Goal: Task Accomplishment & Management: Manage account settings

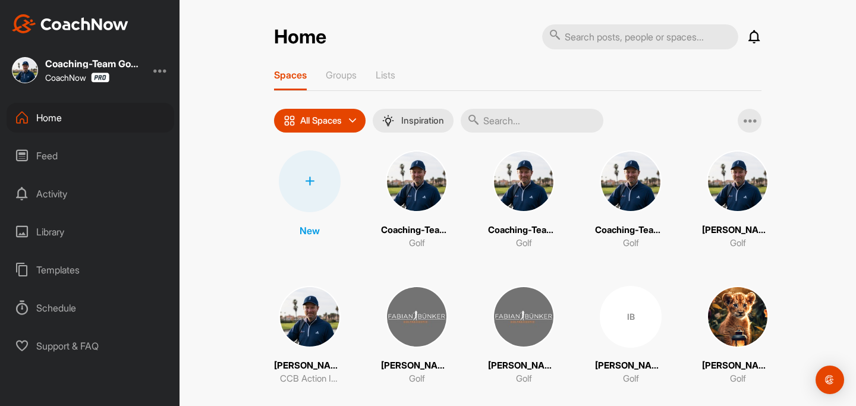
click at [543, 127] on input "text" at bounding box center [532, 121] width 143 height 24
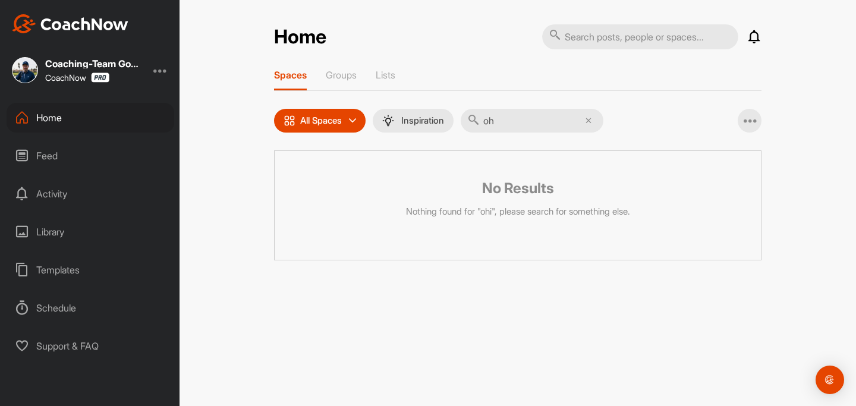
type input "o"
type input "P"
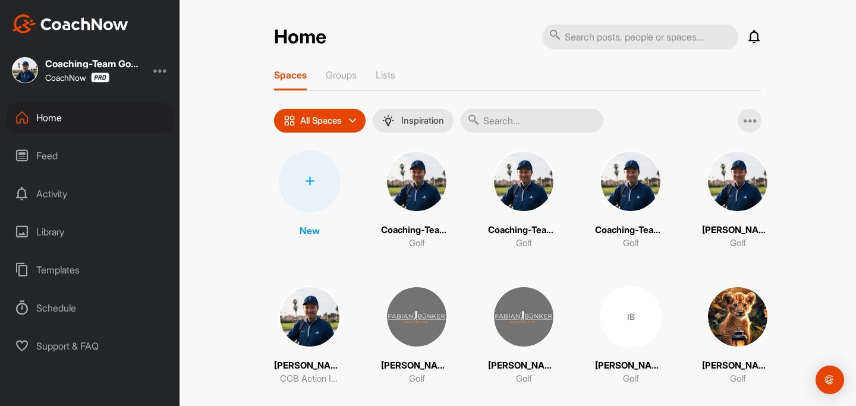
click at [537, 118] on input "text" at bounding box center [532, 121] width 143 height 24
paste input "[PERSON_NAME]"
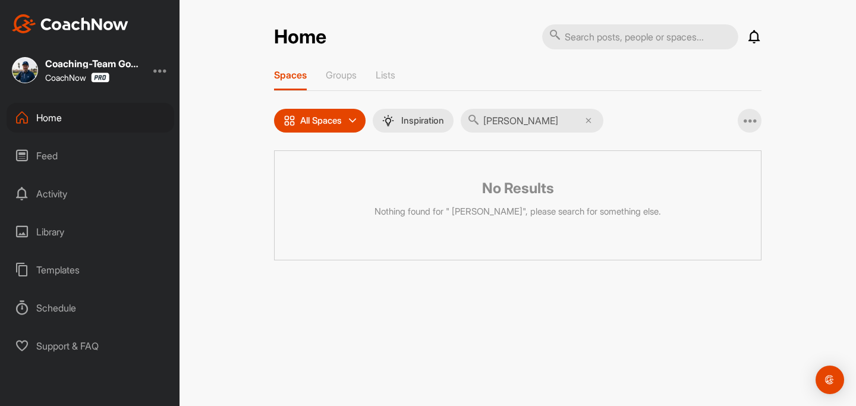
type input "[PERSON_NAME]"
drag, startPoint x: 562, startPoint y: 123, endPoint x: 477, endPoint y: 118, distance: 85.7
click at [477, 118] on div "[PERSON_NAME]" at bounding box center [532, 121] width 143 height 24
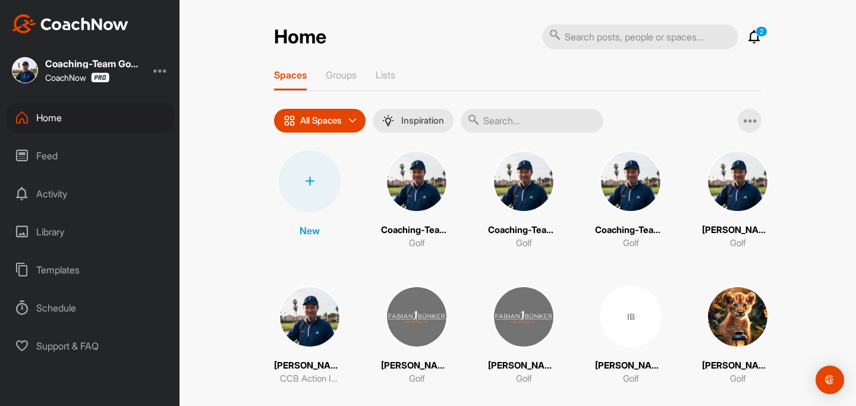
click at [540, 118] on input "text" at bounding box center [532, 121] width 143 height 24
paste input "[PERSON_NAME]"
type input "[PERSON_NAME]"
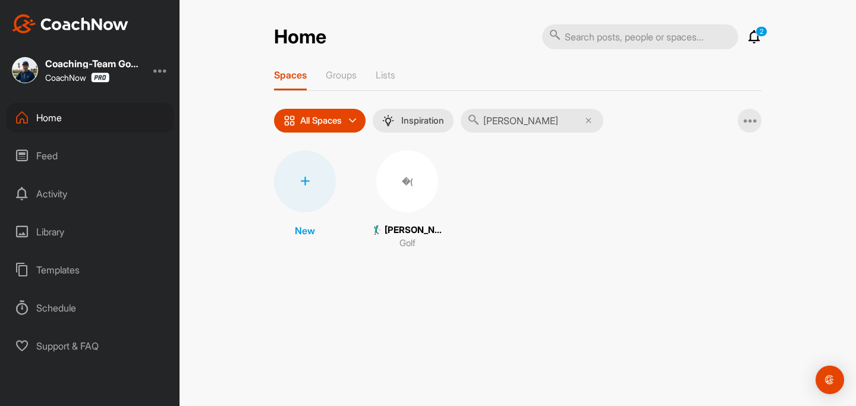
click at [409, 200] on div "�(" at bounding box center [407, 181] width 62 height 62
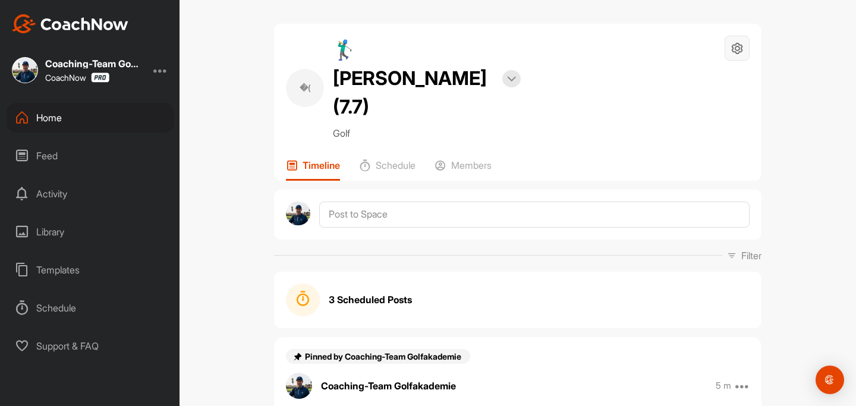
click at [744, 45] on div at bounding box center [736, 48] width 25 height 25
click at [725, 81] on li "Space Settings" at bounding box center [701, 82] width 97 height 38
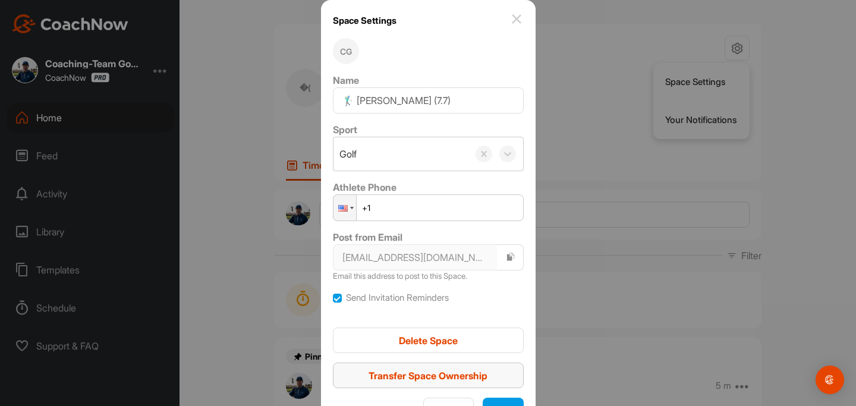
scroll to position [30, 0]
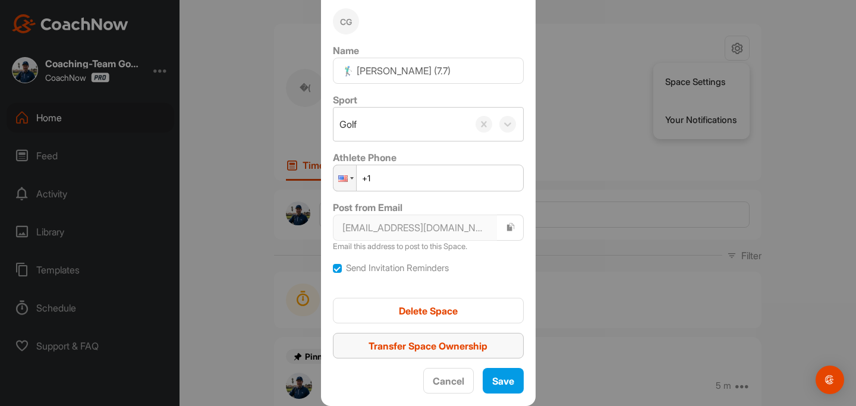
click at [430, 346] on span "Transfer Space Ownership" at bounding box center [427, 346] width 119 height 12
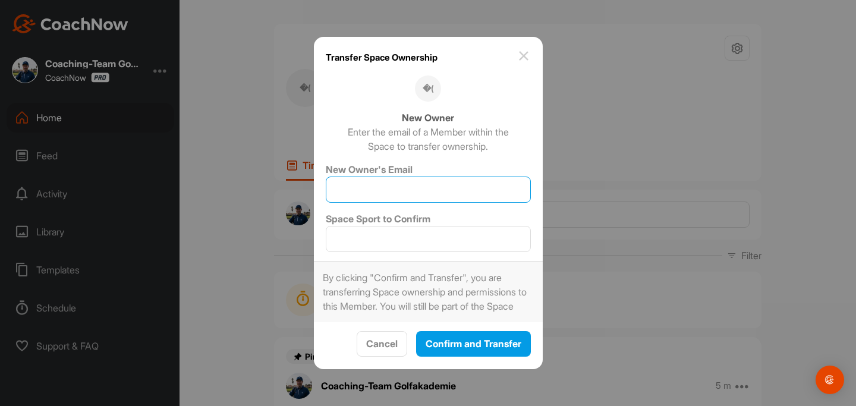
click at [401, 190] on input "New Owner's Email" at bounding box center [428, 189] width 205 height 26
type input "[EMAIL_ADDRESS][DOMAIN_NAME]"
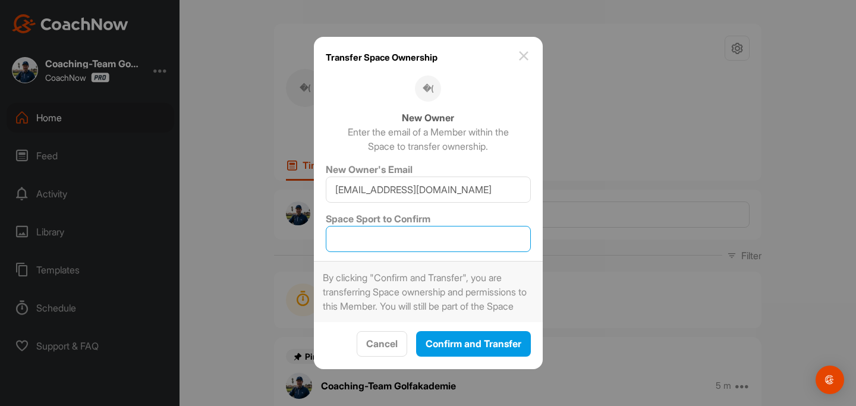
click at [421, 226] on input "Space Sport to Confirm" at bounding box center [428, 239] width 205 height 26
type input "Golf"
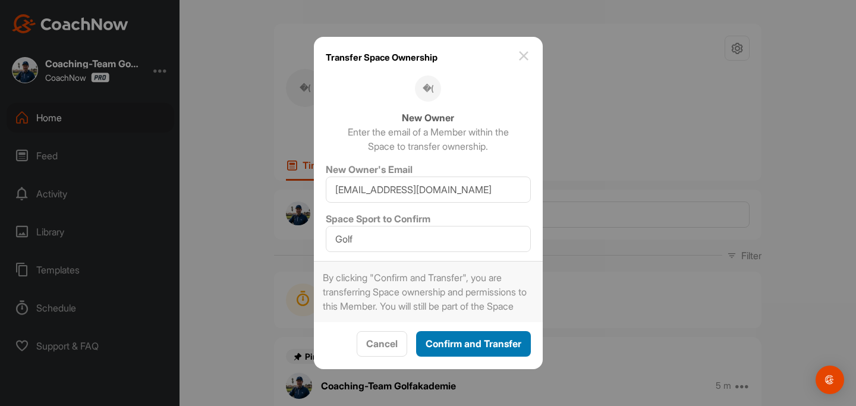
click at [462, 343] on button "Confirm and Transfer" at bounding box center [473, 344] width 115 height 26
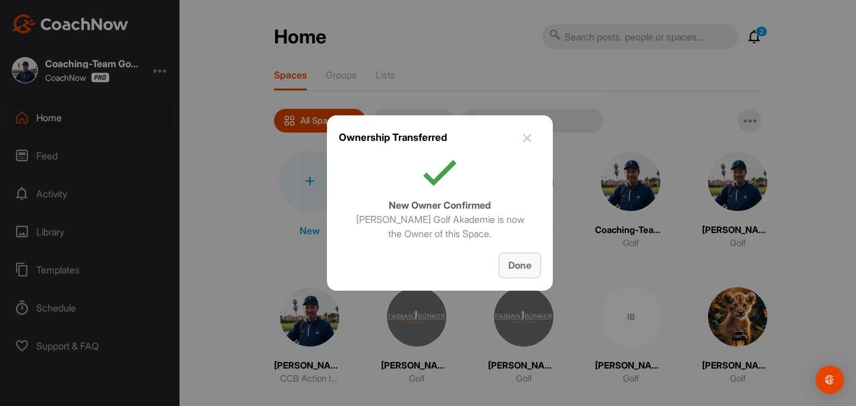
click at [528, 267] on span "Done" at bounding box center [519, 265] width 23 height 12
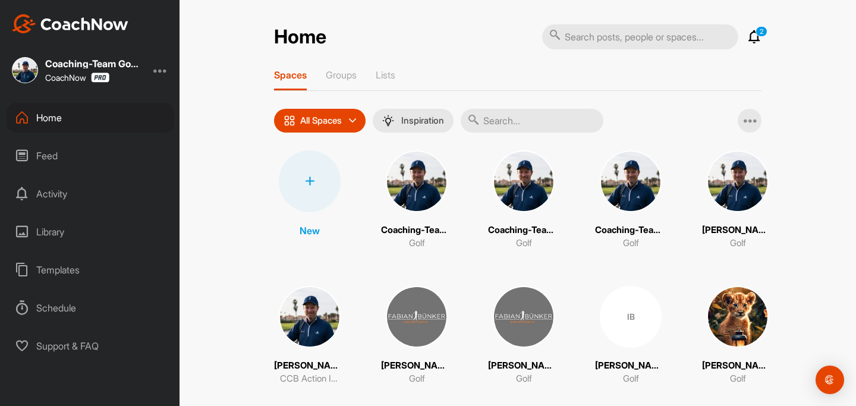
click at [514, 122] on input "text" at bounding box center [532, 121] width 143 height 24
paste input "[PERSON_NAME]"
type input "[PERSON_NAME]"
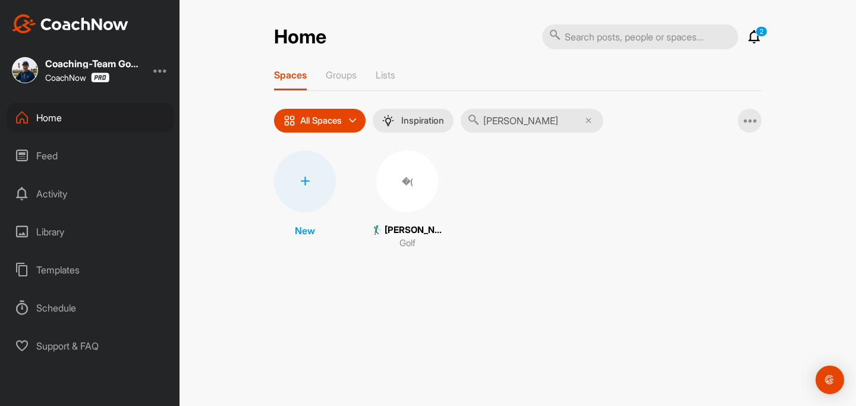
click at [409, 198] on div "�(" at bounding box center [407, 181] width 62 height 62
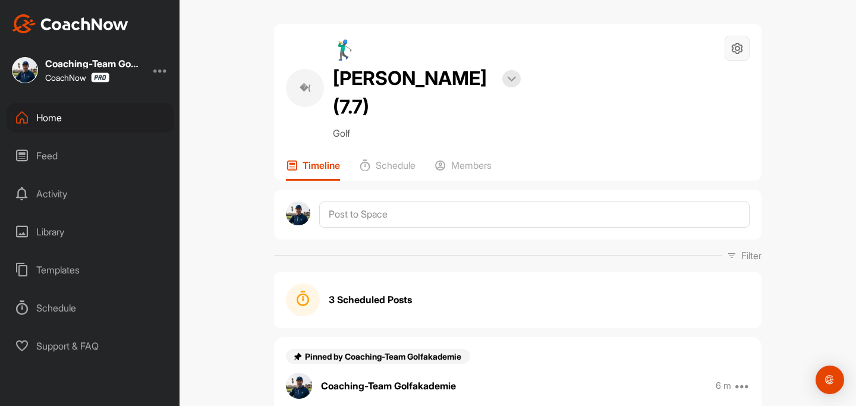
click at [738, 51] on icon at bounding box center [737, 49] width 14 height 14
click at [682, 166] on li "Leave Space" at bounding box center [701, 158] width 97 height 38
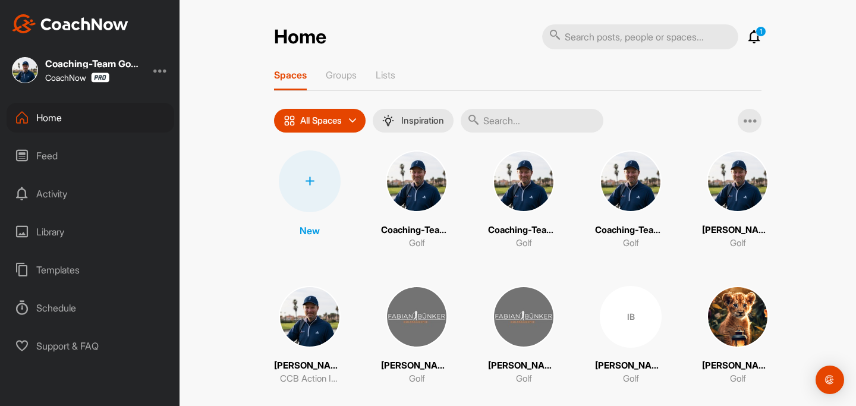
click at [518, 130] on input "text" at bounding box center [532, 121] width 143 height 24
paste input "[PERSON_NAME]"
type input "[PERSON_NAME]"
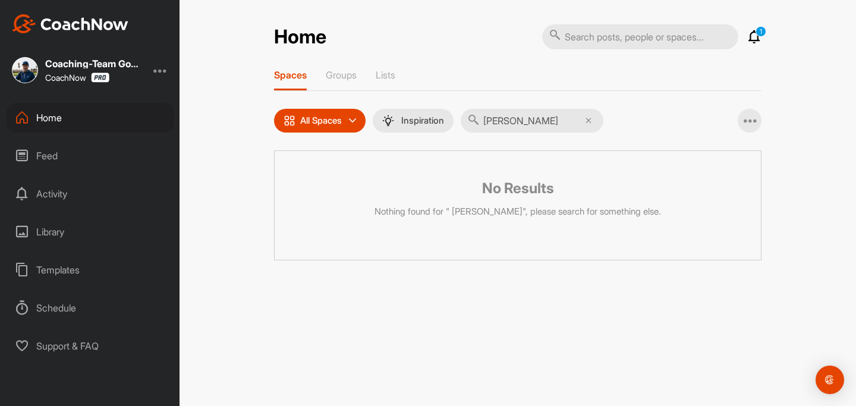
drag, startPoint x: 543, startPoint y: 119, endPoint x: 497, endPoint y: 118, distance: 45.2
click at [497, 118] on input "[PERSON_NAME]" at bounding box center [532, 121] width 143 height 24
drag, startPoint x: 490, startPoint y: 119, endPoint x: 561, endPoint y: 119, distance: 71.3
click at [561, 119] on input "[PERSON_NAME]" at bounding box center [532, 121] width 143 height 24
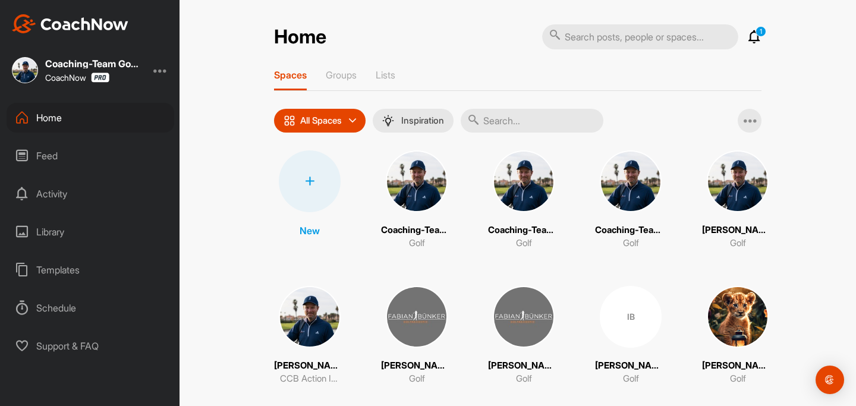
click at [537, 119] on input "text" at bounding box center [532, 121] width 143 height 24
paste input "[PERSON_NAME]"
type input "[PERSON_NAME]"
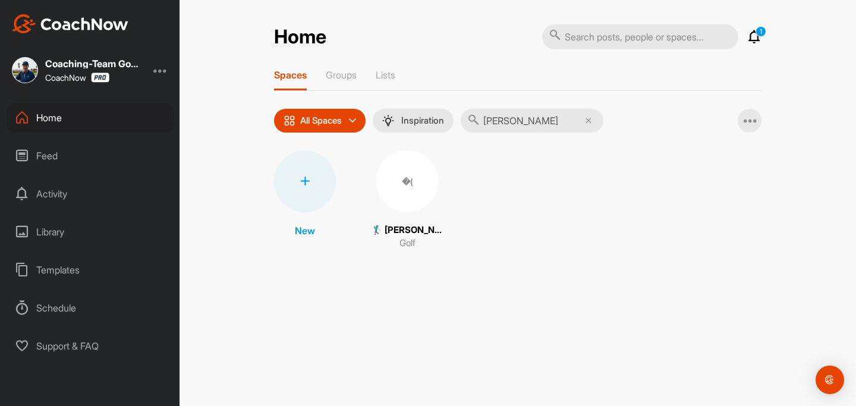
click at [418, 179] on div "�(" at bounding box center [407, 181] width 62 height 62
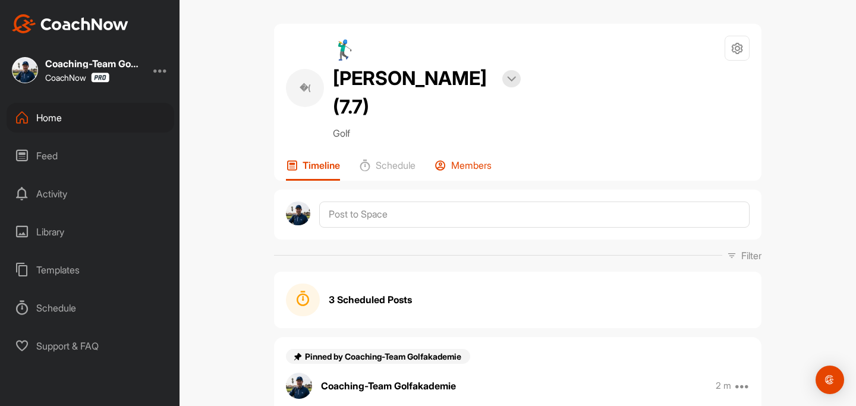
click at [471, 159] on p "Members" at bounding box center [471, 165] width 40 height 12
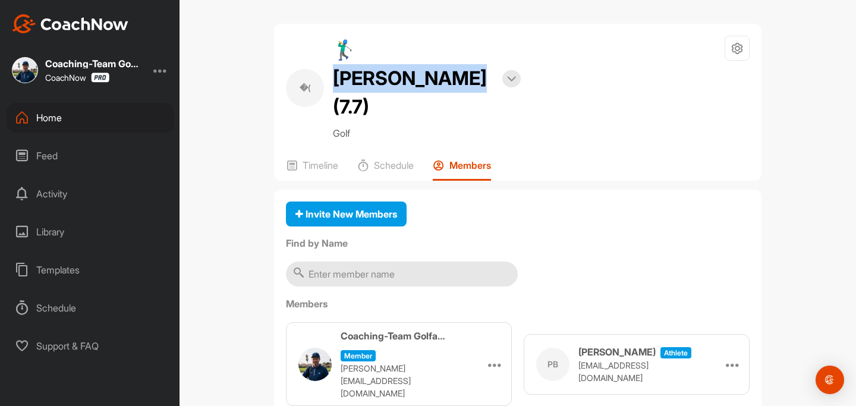
drag, startPoint x: 352, startPoint y: 45, endPoint x: 480, endPoint y: 61, distance: 128.8
click at [480, 61] on h2 "🏌‍♂ [PERSON_NAME] (7.7)" at bounding box center [413, 79] width 160 height 86
copy h2 "[PERSON_NAME]"
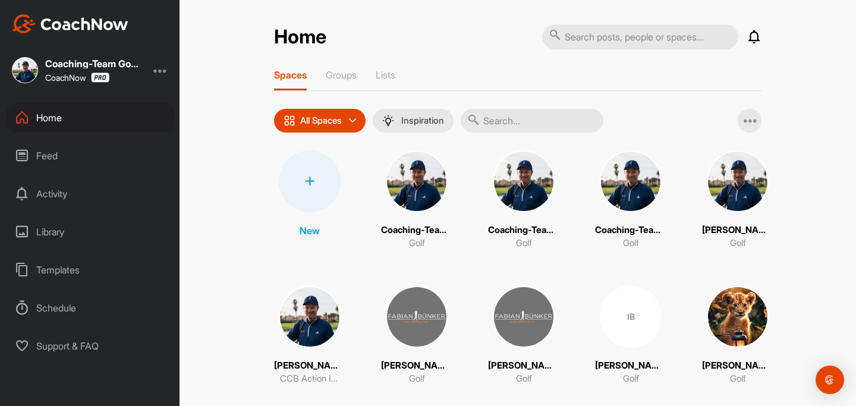
click at [317, 188] on div at bounding box center [310, 181] width 62 height 62
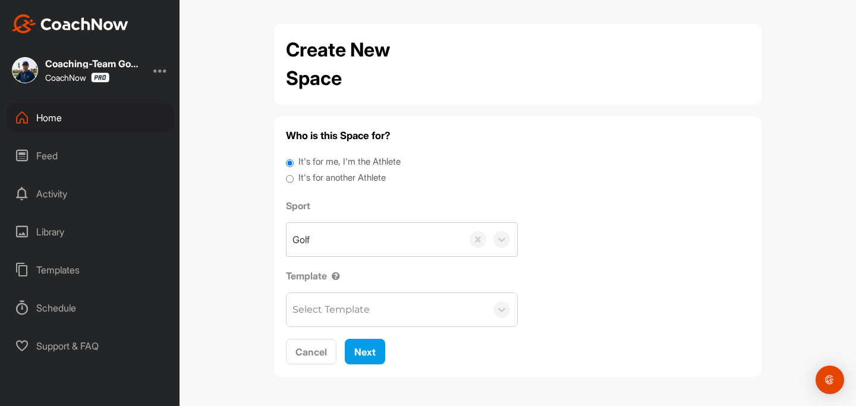
click at [325, 179] on label "It's for another Athlete" at bounding box center [341, 178] width 87 height 14
click at [294, 179] on input "It's for another Athlete" at bounding box center [290, 179] width 8 height 16
radio input "true"
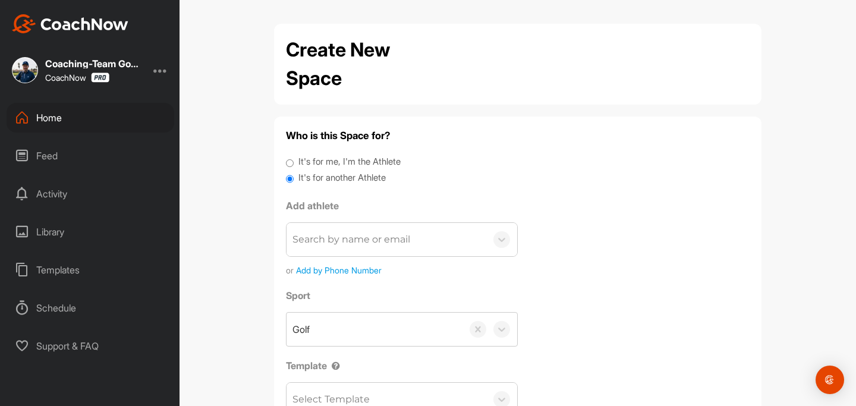
click at [336, 236] on div "Search by name or email" at bounding box center [351, 239] width 118 height 14
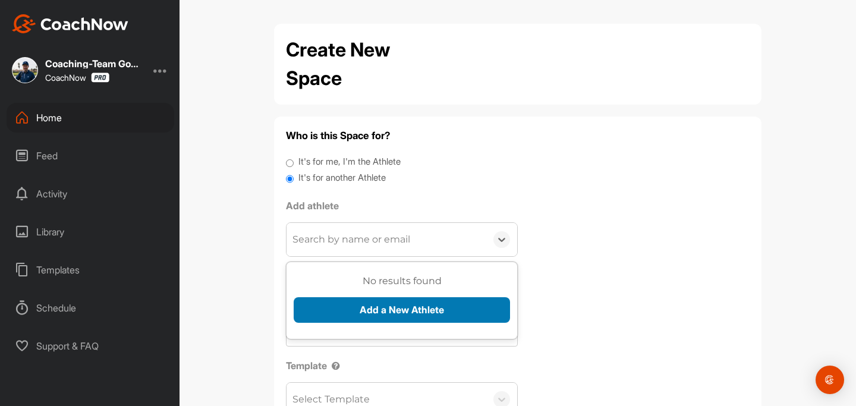
click at [367, 314] on button "Add a New Athlete" at bounding box center [402, 310] width 216 height 26
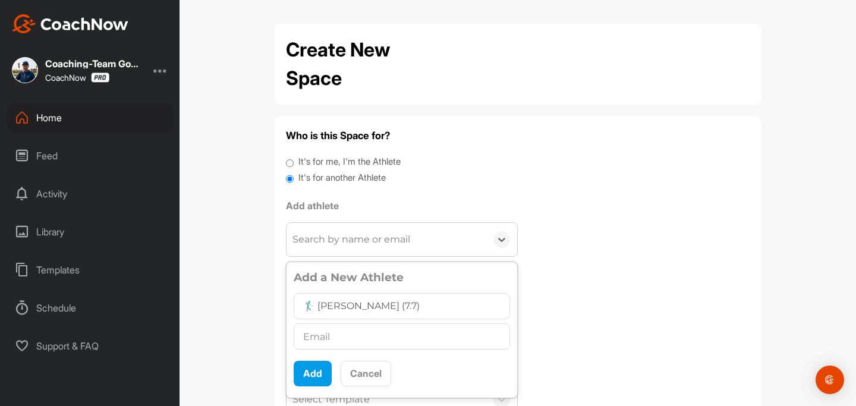
type input "🏌‍♂ [PERSON_NAME] (7.7)"
click at [345, 340] on input "text" at bounding box center [402, 336] width 216 height 26
paste input "[EMAIL_ADDRESS][DOMAIN_NAME]"
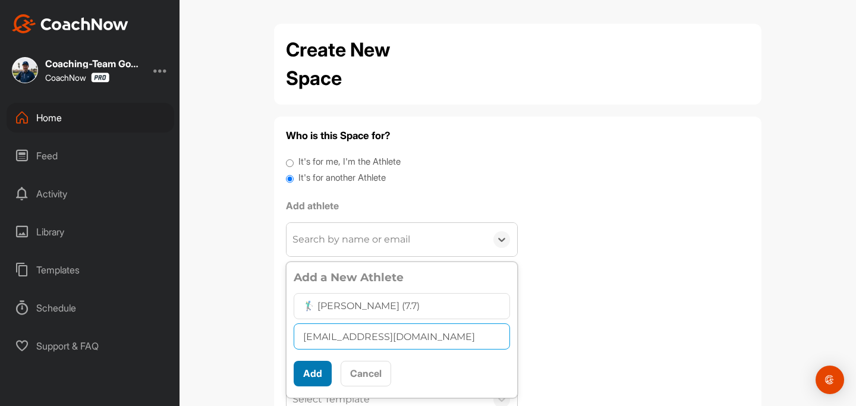
type input "[EMAIL_ADDRESS][DOMAIN_NAME]"
click at [312, 374] on button "Add" at bounding box center [313, 374] width 38 height 26
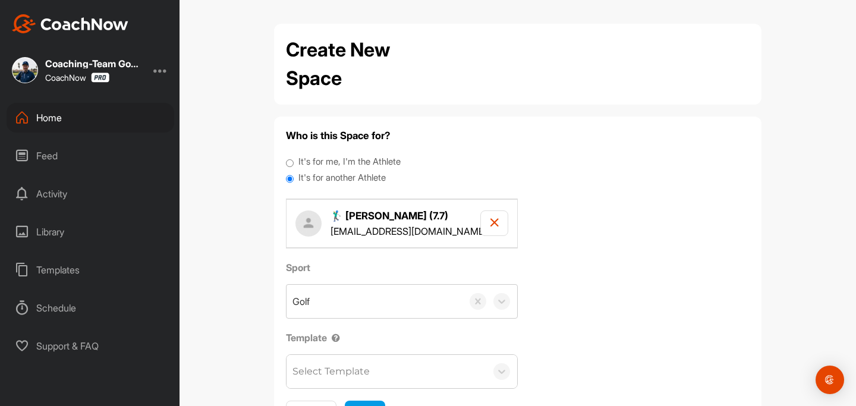
click at [336, 369] on div "Select Template" at bounding box center [330, 371] width 77 height 14
type input "onb"
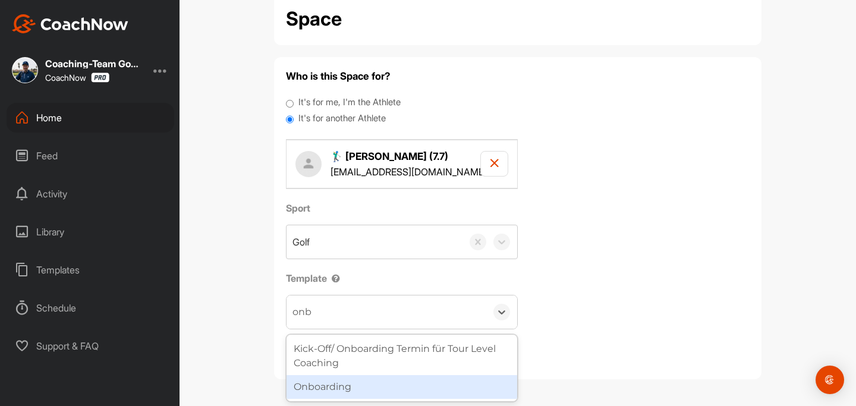
click at [330, 392] on div "Onboarding" at bounding box center [401, 387] width 231 height 24
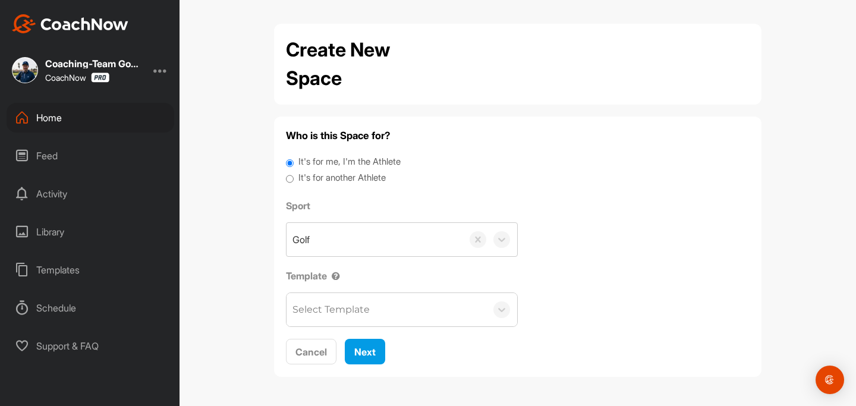
click at [376, 182] on label "It's for another Athlete" at bounding box center [341, 178] width 87 height 14
click at [294, 182] on input "It's for another Athlete" at bounding box center [290, 179] width 8 height 16
radio input "true"
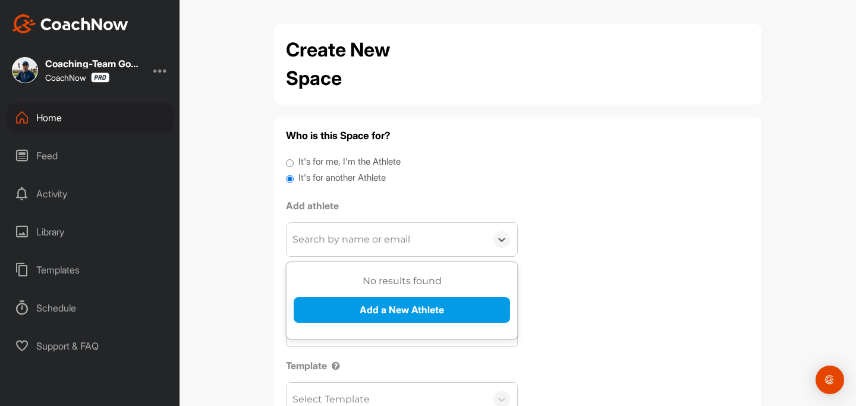
click at [372, 242] on div "Search by name or email" at bounding box center [351, 239] width 118 height 14
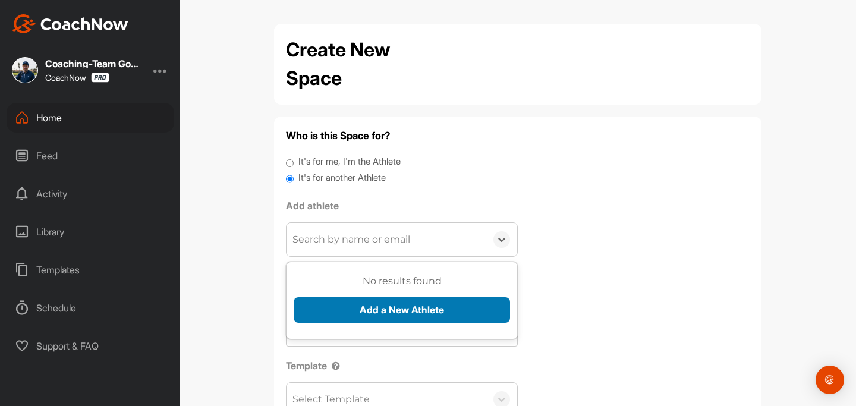
click at [386, 314] on button "Add a New Athlete" at bounding box center [402, 310] width 216 height 26
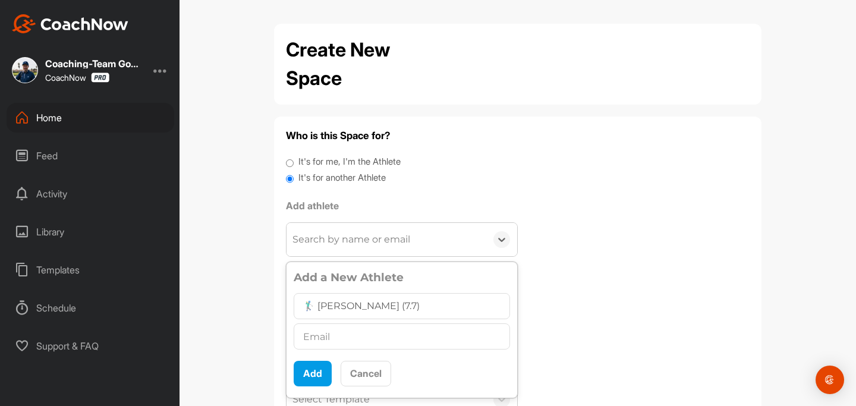
type input "🏌‍♂ [PERSON_NAME] (7.7)"
click at [405, 332] on input "text" at bounding box center [402, 336] width 216 height 26
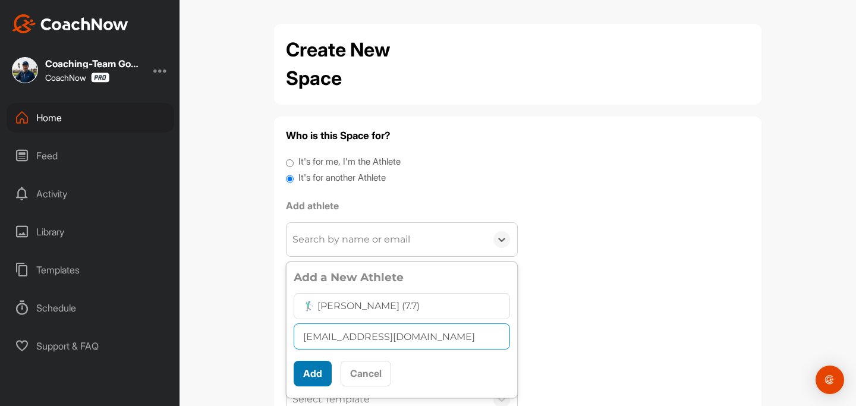
type input "[EMAIL_ADDRESS][DOMAIN_NAME]"
click at [323, 376] on button "Add" at bounding box center [313, 374] width 38 height 26
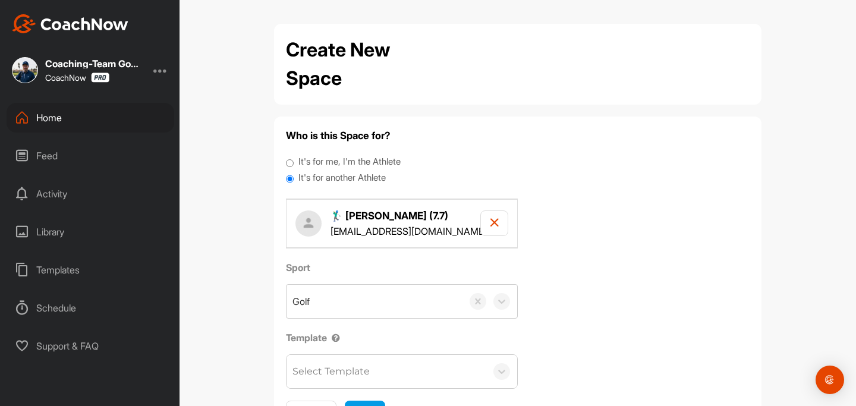
click at [348, 367] on div "Select Template" at bounding box center [330, 371] width 77 height 14
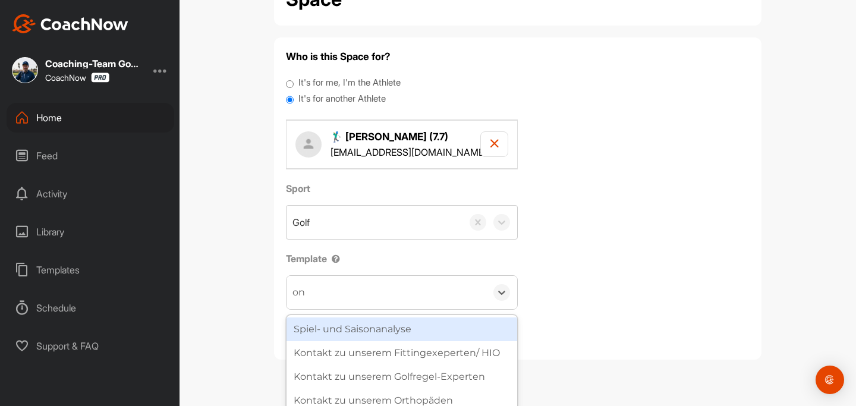
scroll to position [166, 0]
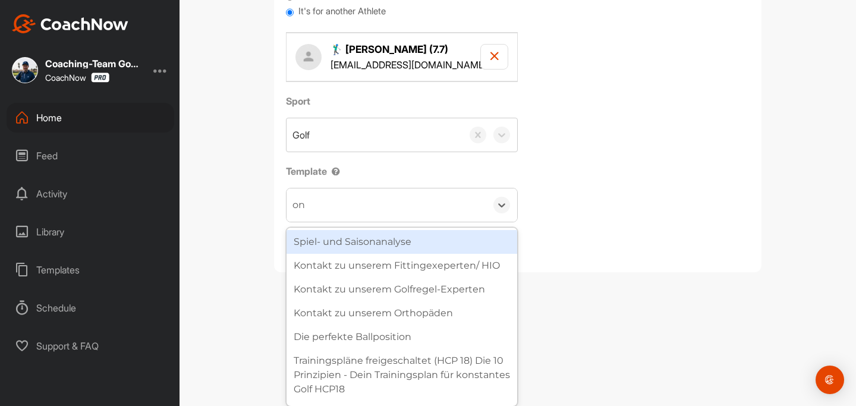
type input "onb"
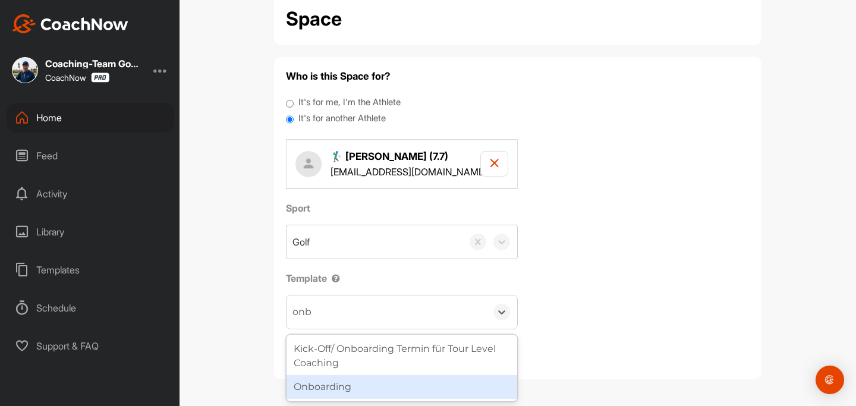
click at [329, 390] on div "Onboarding" at bounding box center [401, 387] width 231 height 24
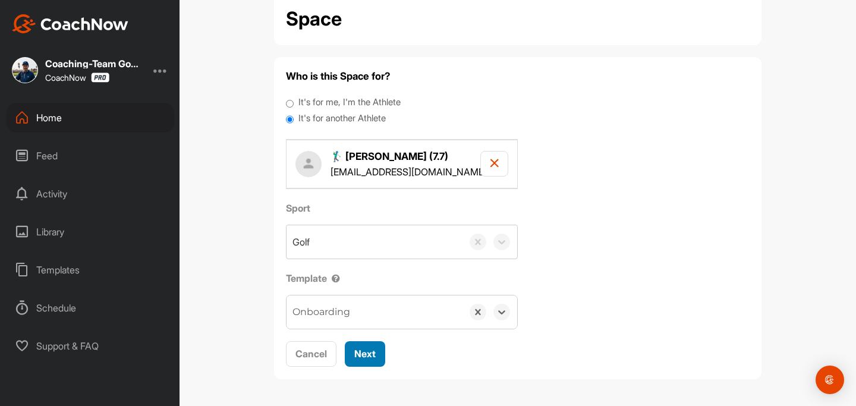
click at [369, 364] on button "Next" at bounding box center [365, 354] width 40 height 26
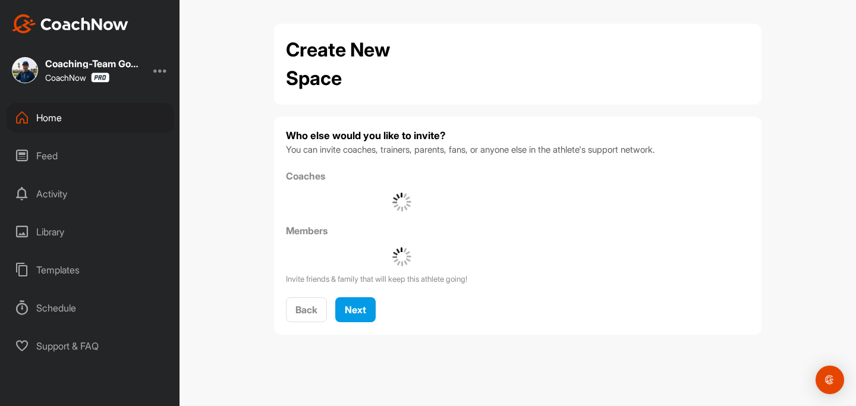
scroll to position [0, 0]
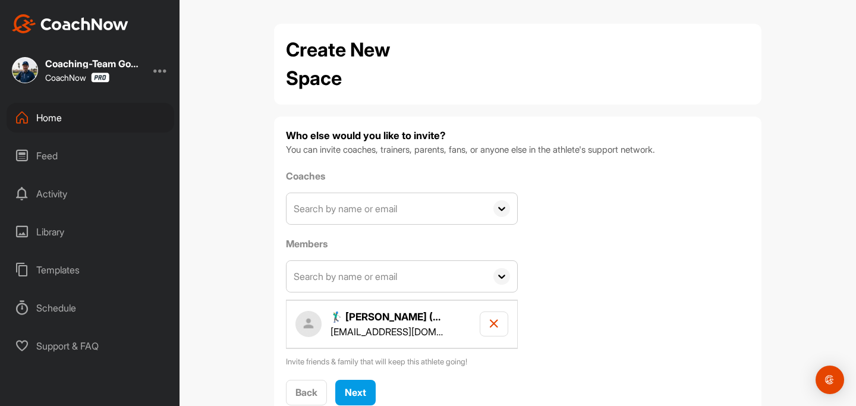
click at [373, 204] on input "text" at bounding box center [386, 208] width 200 height 31
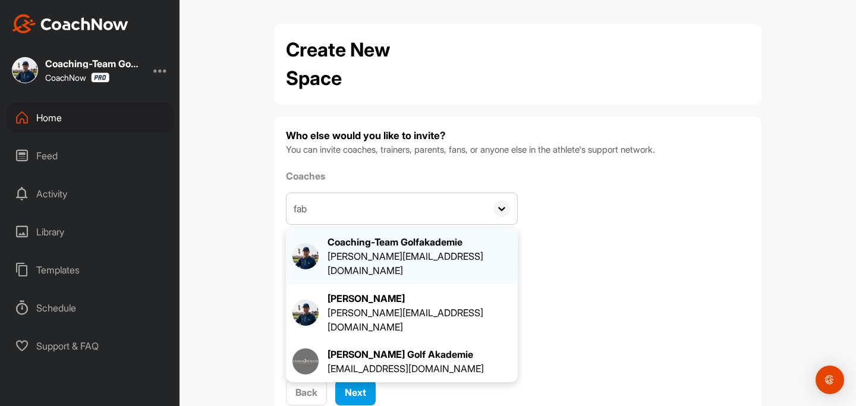
type input "fab"
click at [363, 254] on div "[PERSON_NAME][EMAIL_ADDRESS][DOMAIN_NAME]" at bounding box center [419, 263] width 184 height 29
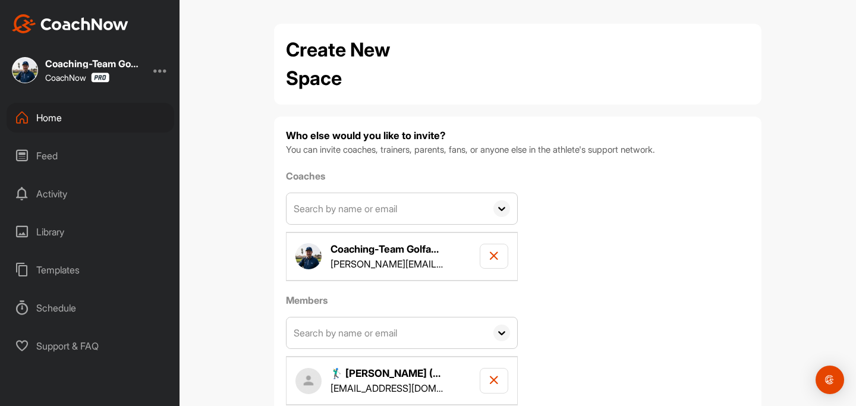
click at [333, 333] on input "text" at bounding box center [386, 332] width 200 height 31
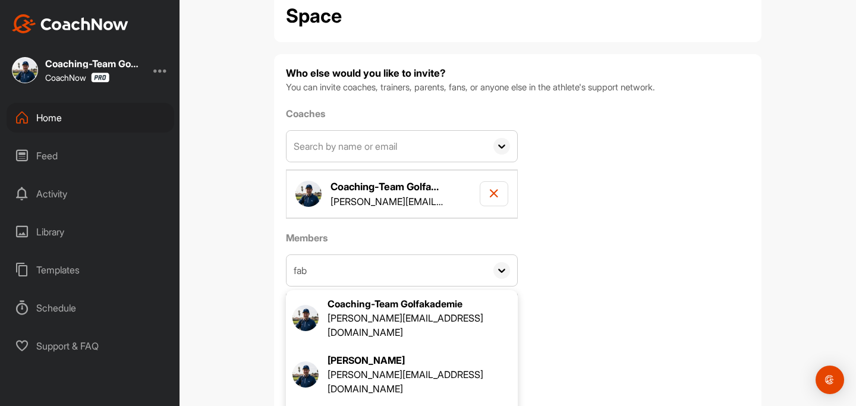
scroll to position [96, 0]
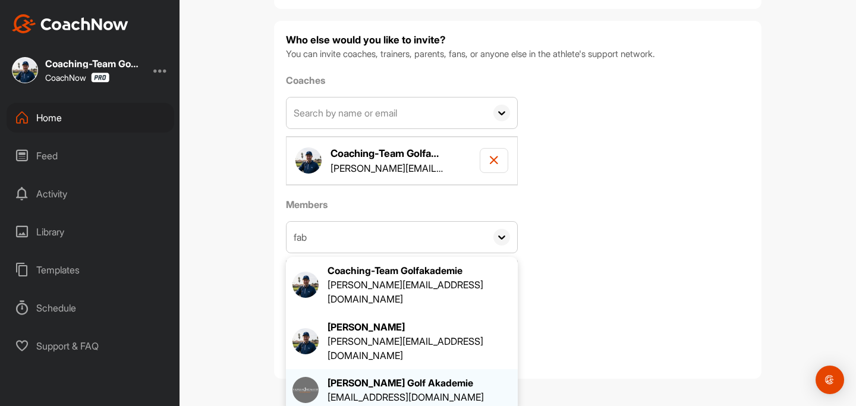
type input "fab"
click at [365, 390] on div "[EMAIL_ADDRESS][DOMAIN_NAME]" at bounding box center [405, 397] width 156 height 14
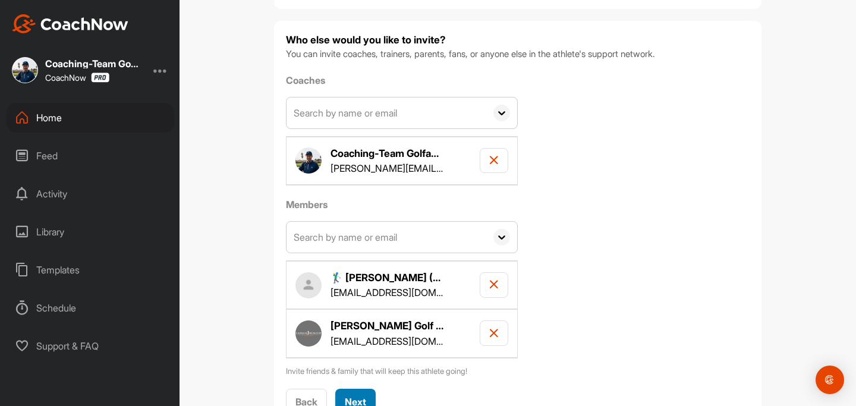
scroll to position [144, 0]
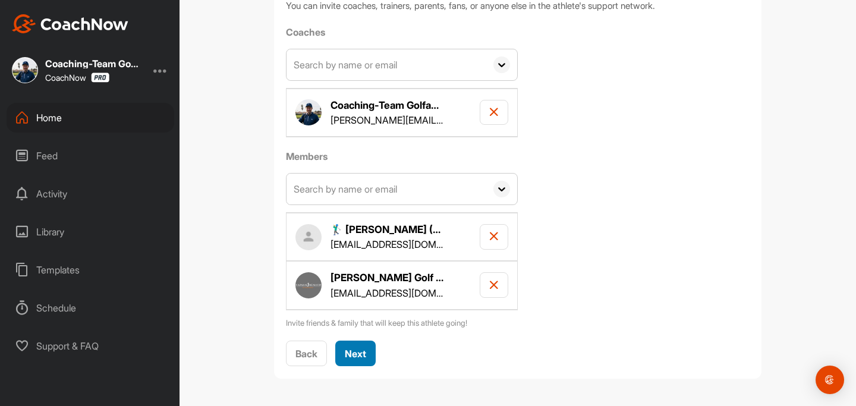
click at [366, 354] on span "Next" at bounding box center [355, 354] width 21 height 12
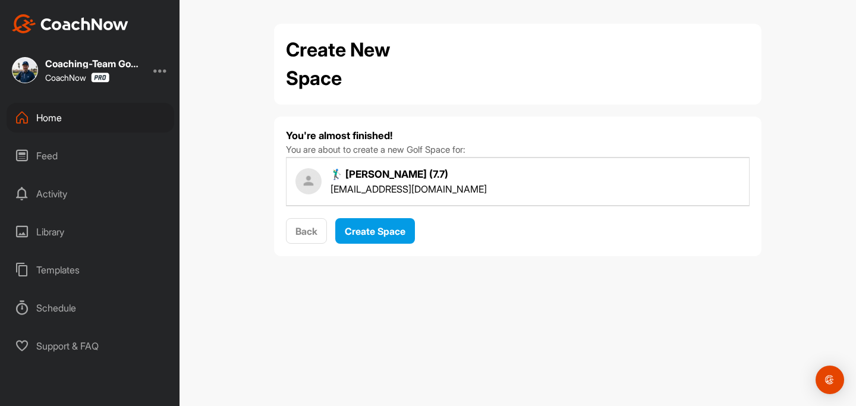
scroll to position [0, 0]
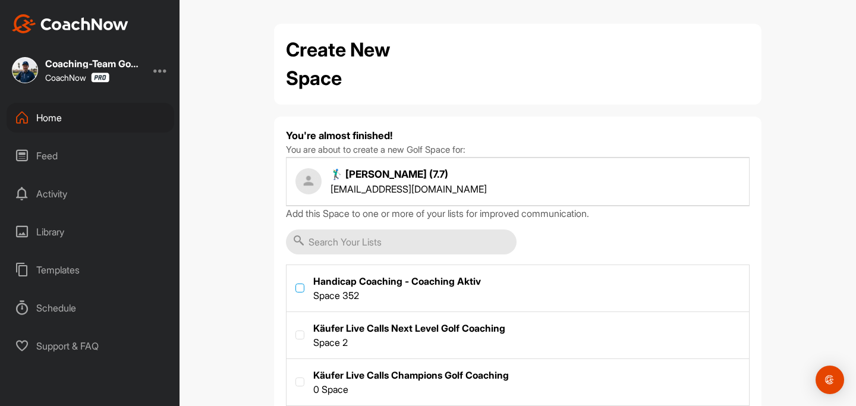
click at [301, 289] on label at bounding box center [299, 287] width 9 height 9
click at [296, 284] on input "checkbox" at bounding box center [295, 283] width 1 height 1
checkbox input "true"
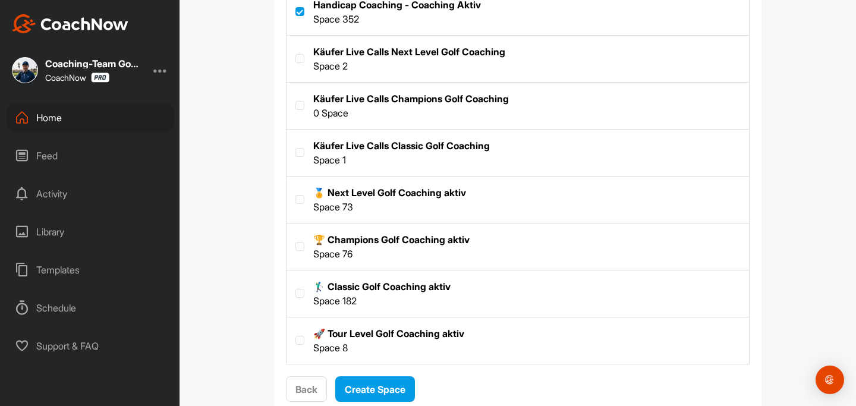
scroll to position [294, 0]
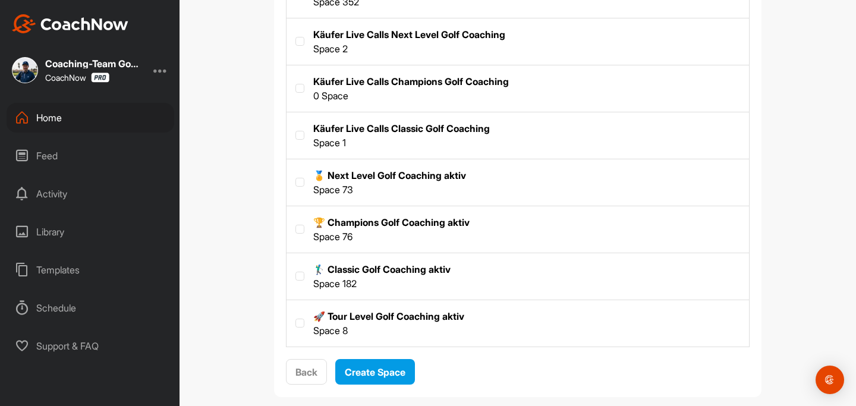
click at [304, 278] on label at bounding box center [517, 275] width 462 height 44
click at [296, 272] on input "checkbox" at bounding box center [295, 272] width 1 height 1
checkbox input "true"
click at [377, 373] on span "Create Space" at bounding box center [375, 372] width 61 height 12
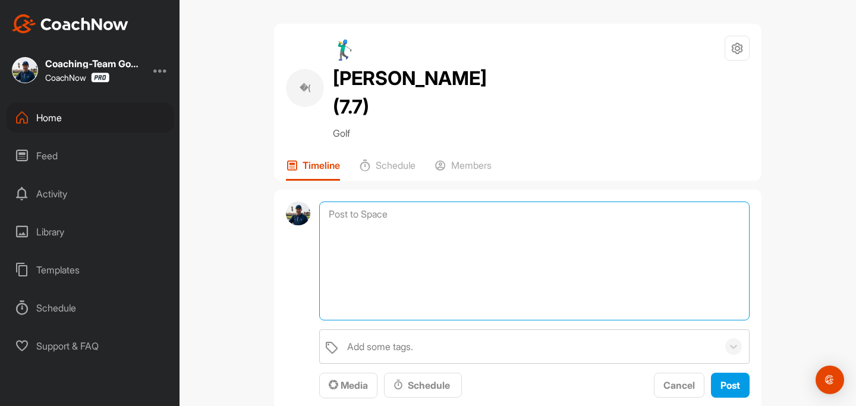
click at [441, 201] on textarea at bounding box center [534, 260] width 430 height 119
paste textarea "Coaching Notizen Wichtig: Bitte nicht bearbeiten oder löschen, hier trägt nur d…"
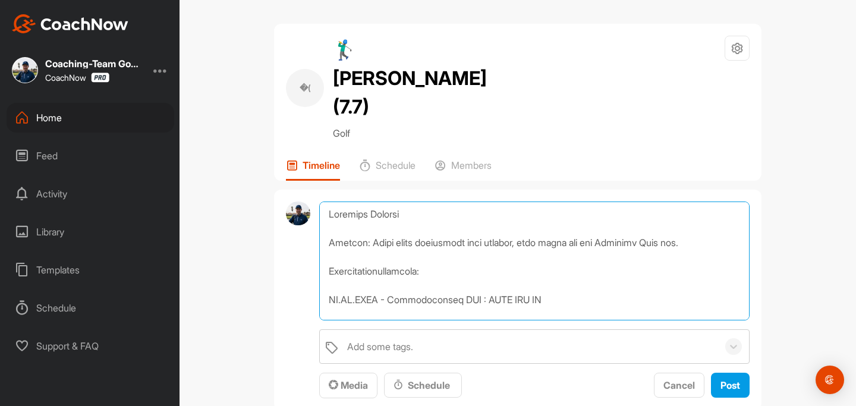
drag, startPoint x: 329, startPoint y: 272, endPoint x: 385, endPoint y: 272, distance: 56.5
click at [385, 272] on textarea at bounding box center [534, 260] width 430 height 119
drag, startPoint x: 392, startPoint y: 273, endPoint x: 544, endPoint y: 273, distance: 152.7
click at [544, 273] on textarea at bounding box center [534, 260] width 430 height 119
paste textarea "* ommer-Trainingsprogramm: https://fabianbuenker.mykajabi.com/products/sommer-"
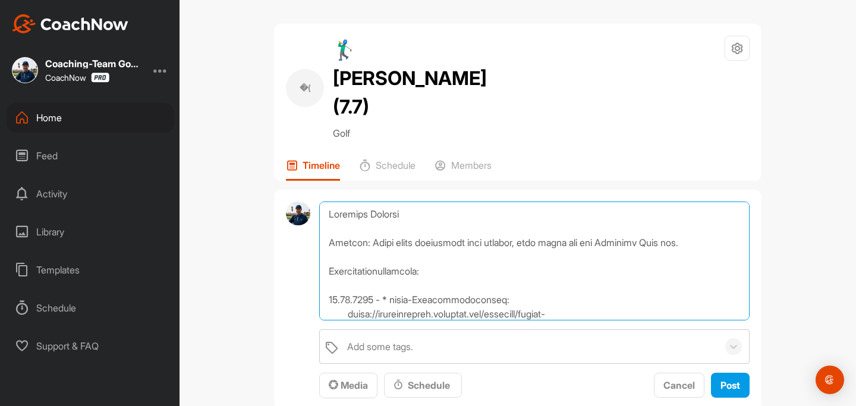
scroll to position [14, 0]
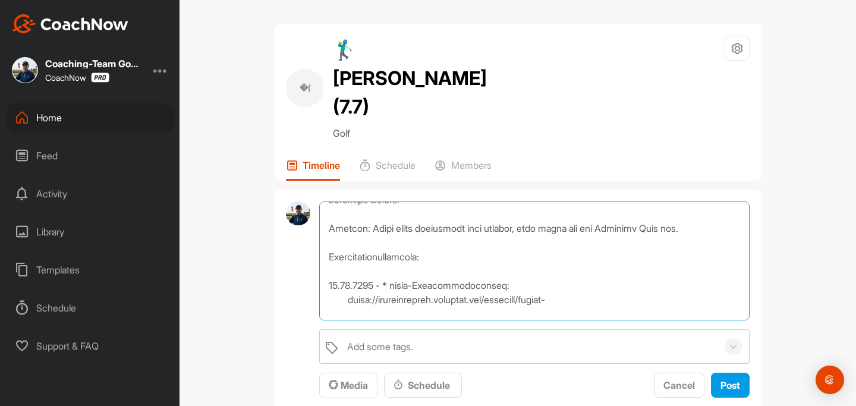
click at [398, 258] on textarea at bounding box center [534, 260] width 430 height 119
click at [350, 270] on textarea at bounding box center [534, 260] width 430 height 119
type textarea "Coaching Notizen Wichtig: Bitte nicht bearbeiten oder löschen, hier trägt nur d…"
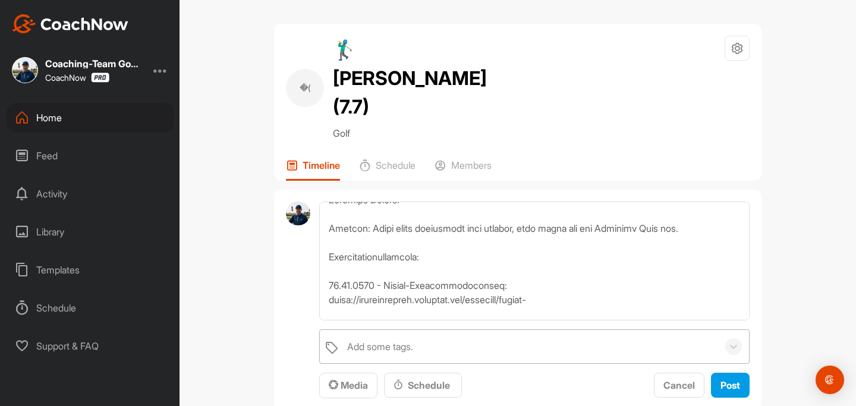
click at [379, 339] on div "Add some tags." at bounding box center [380, 346] width 66 height 14
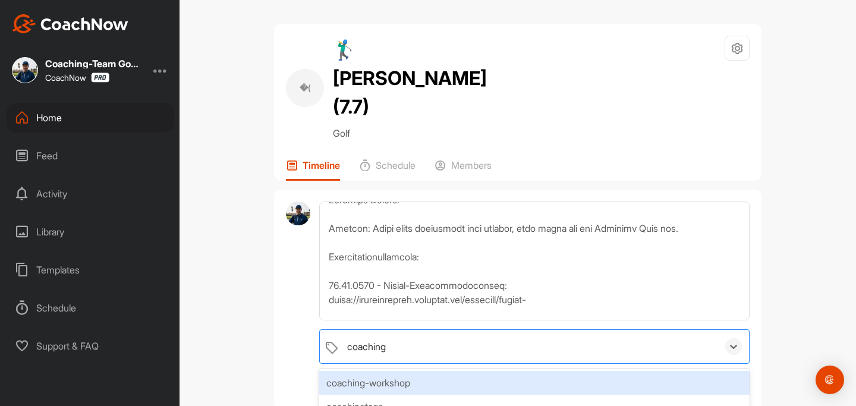
type input "coaching n"
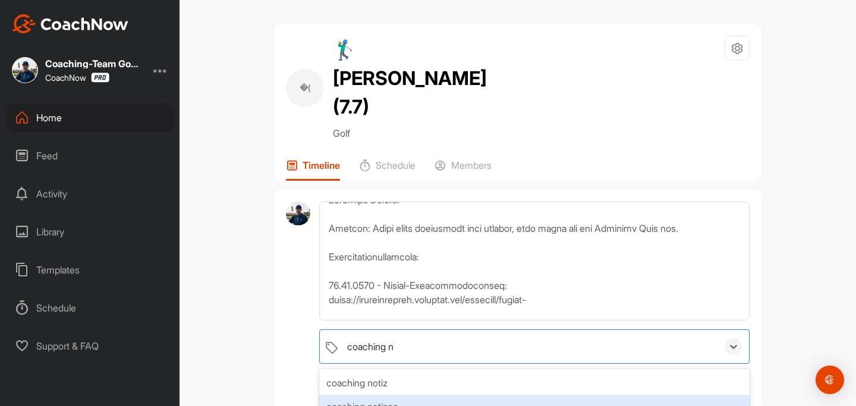
click at [370, 395] on div "coaching notizen" at bounding box center [534, 407] width 430 height 24
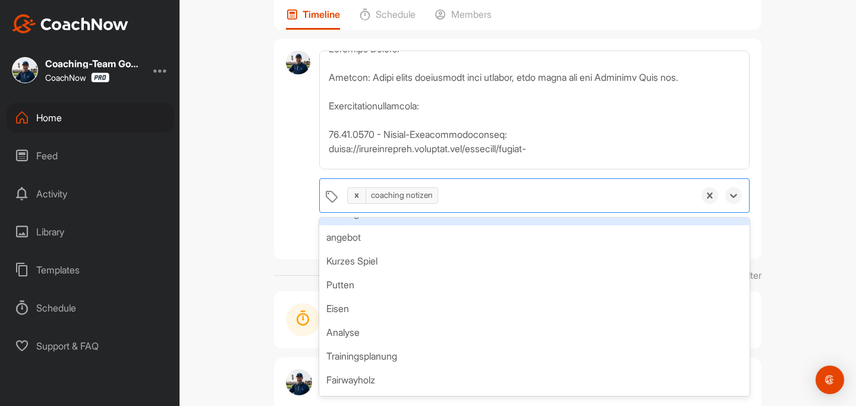
scroll to position [116, 0]
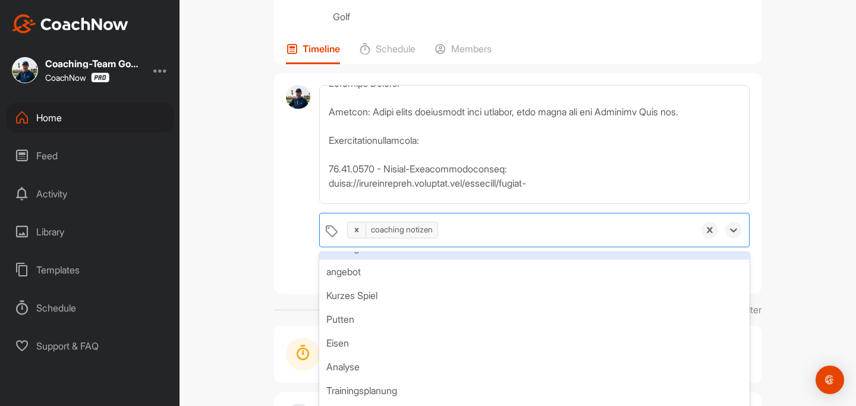
click at [817, 234] on div "�( 🏌‍♂ Philipp Bergt (7.7) Golf Space Settings Your Notifications Timeline Sche…" at bounding box center [517, 203] width 676 height 406
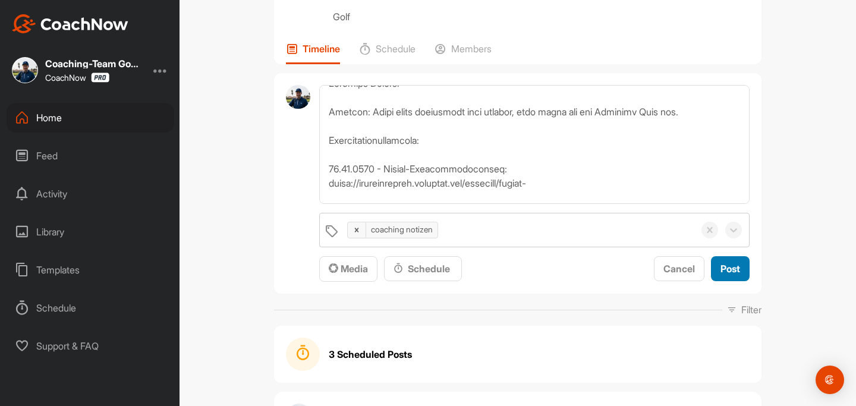
click at [729, 263] on span "Post" at bounding box center [730, 269] width 20 height 12
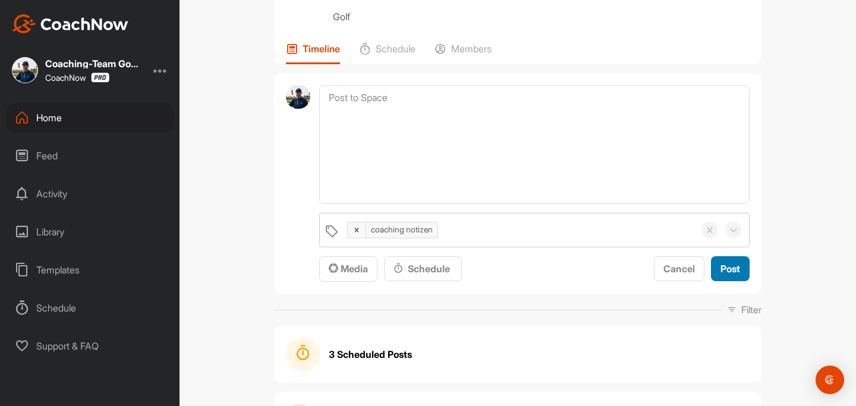
scroll to position [0, 0]
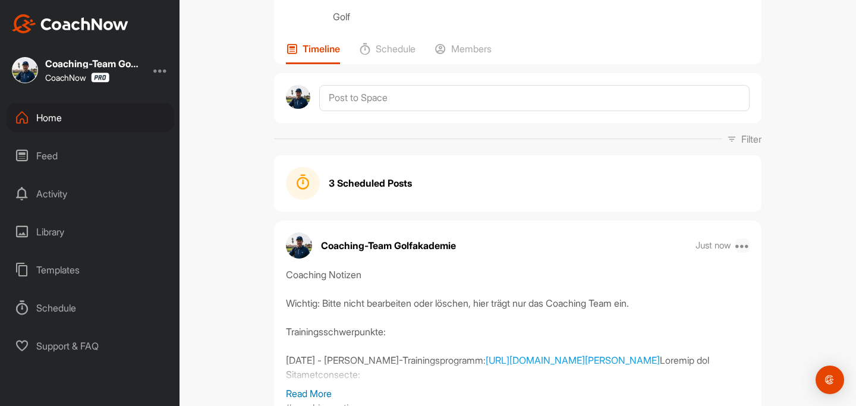
click at [745, 238] on icon at bounding box center [742, 245] width 14 height 14
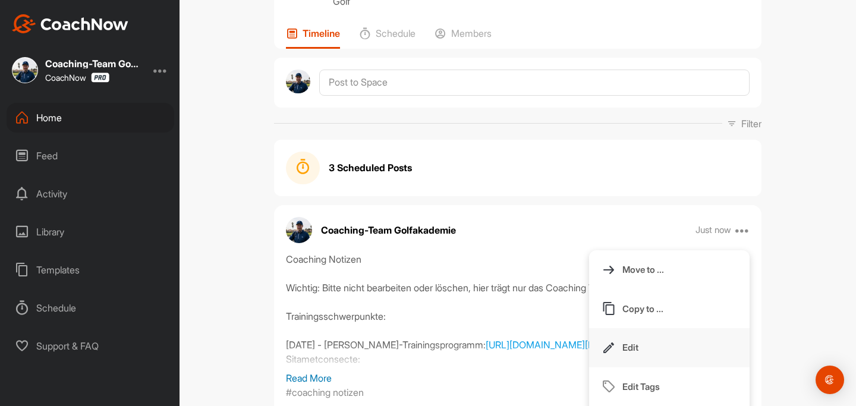
scroll to position [133, 0]
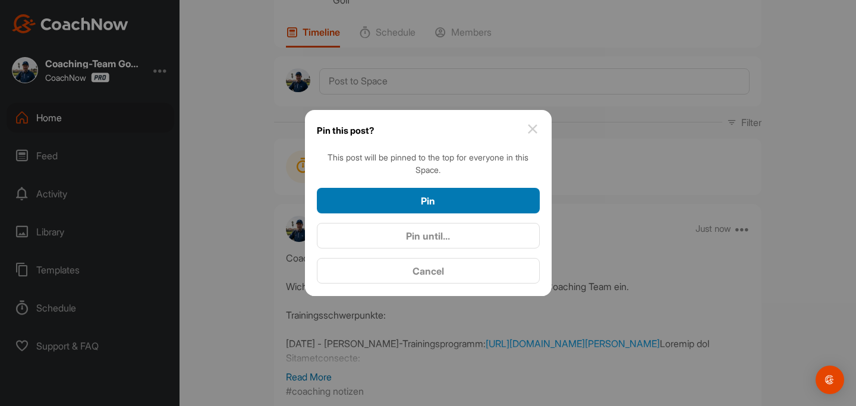
click at [407, 197] on div "Pin" at bounding box center [428, 201] width 204 height 14
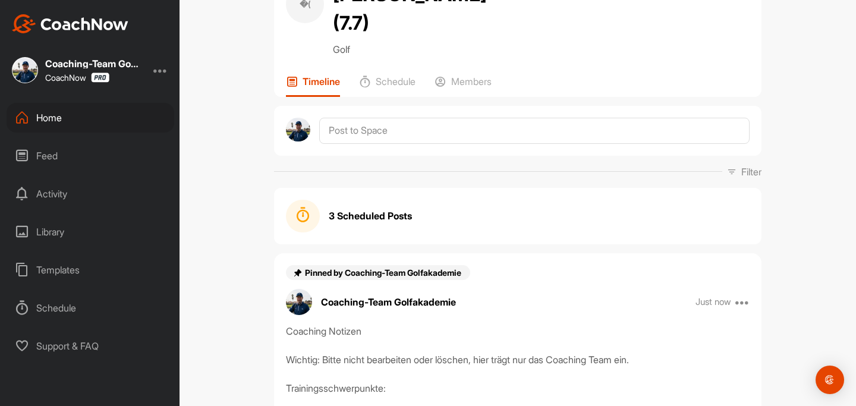
scroll to position [86, 0]
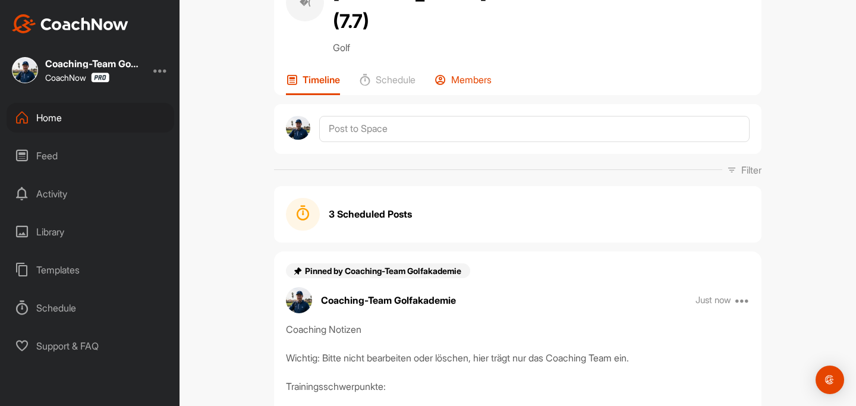
click at [464, 74] on p "Members" at bounding box center [471, 80] width 40 height 12
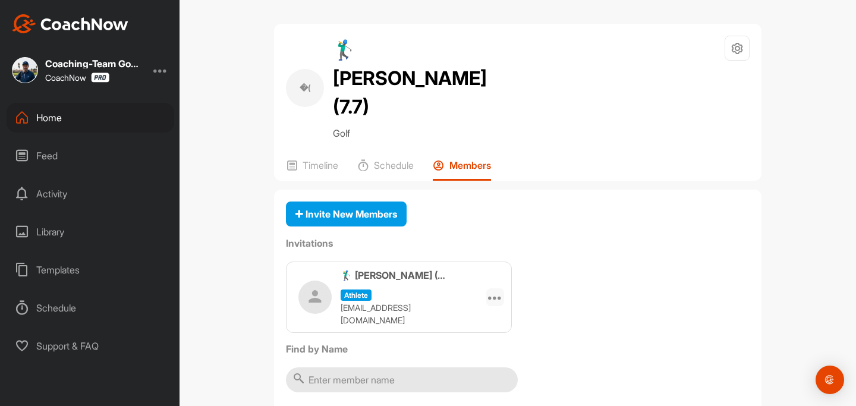
click at [497, 290] on icon at bounding box center [495, 297] width 14 height 14
click at [474, 386] on li "Copy Link" at bounding box center [472, 404] width 64 height 37
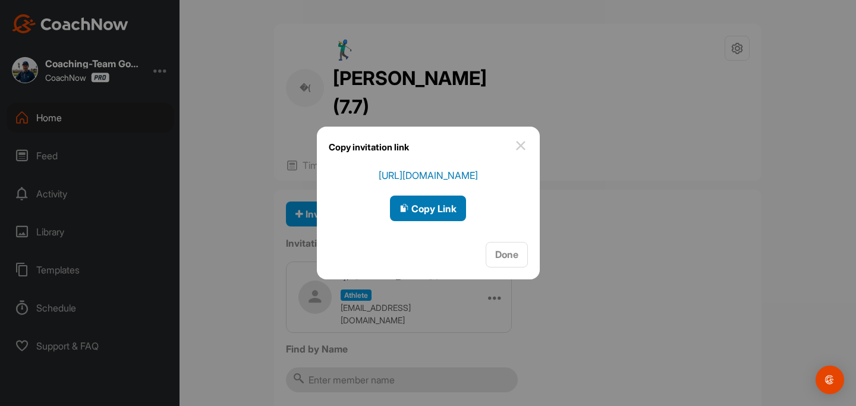
click at [430, 215] on div "Copy Link" at bounding box center [427, 208] width 57 height 14
click at [519, 149] on img at bounding box center [520, 145] width 14 height 14
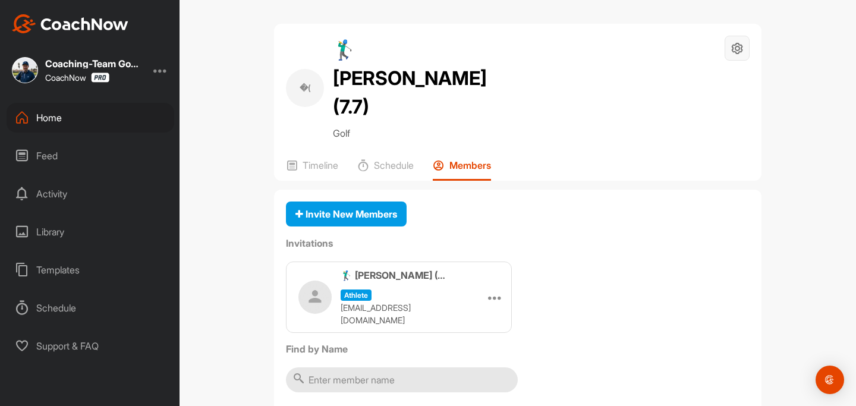
click at [740, 52] on icon at bounding box center [737, 49] width 14 height 14
click at [76, 118] on div "Home" at bounding box center [91, 118] width 168 height 30
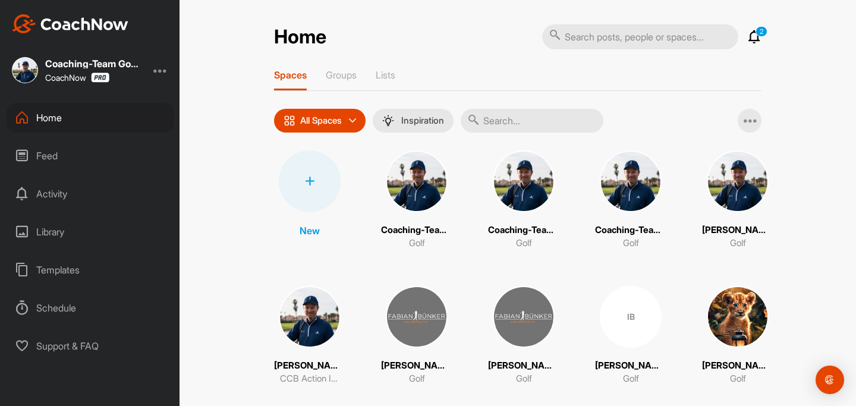
click at [314, 170] on div at bounding box center [310, 181] width 62 height 62
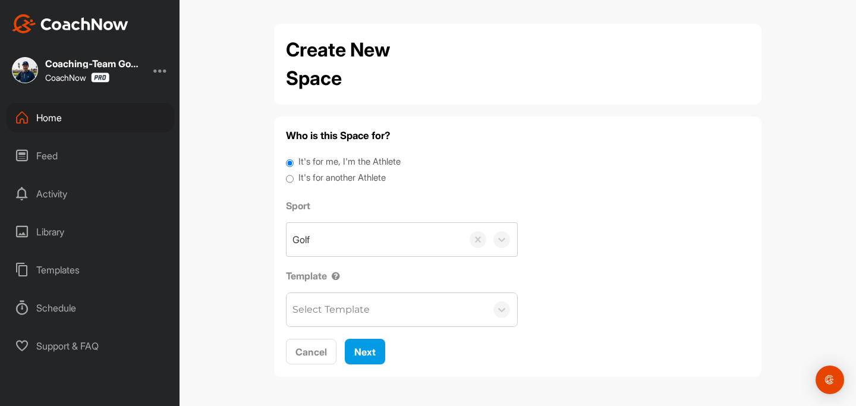
click at [292, 176] on input "It's for another Athlete" at bounding box center [290, 179] width 8 height 16
radio input "true"
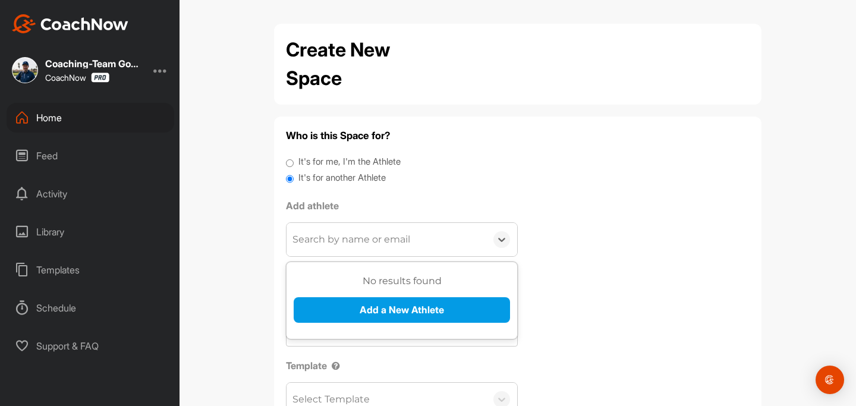
click at [341, 241] on div "Search by name or email" at bounding box center [351, 239] width 118 height 14
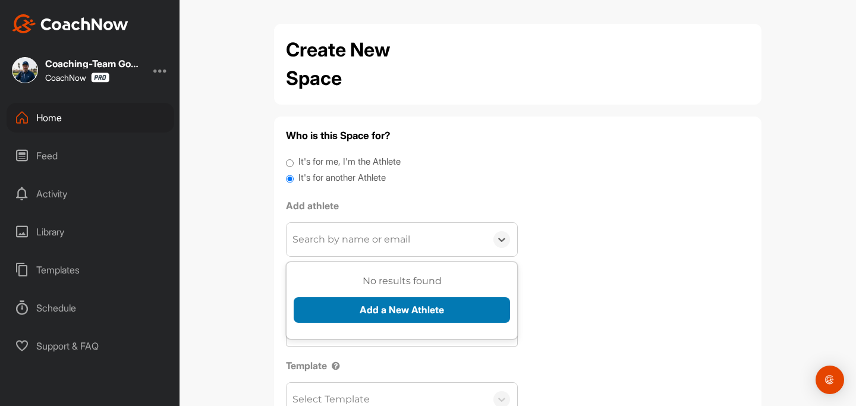
click at [361, 304] on button "Add a New Athlete" at bounding box center [402, 310] width 216 height 26
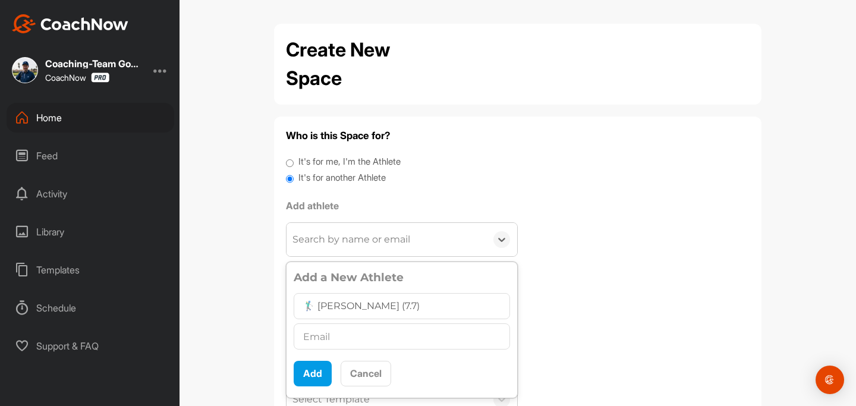
type input "🏌‍♂ [PERSON_NAME] (7.7)"
click at [342, 343] on input "text" at bounding box center [402, 336] width 216 height 26
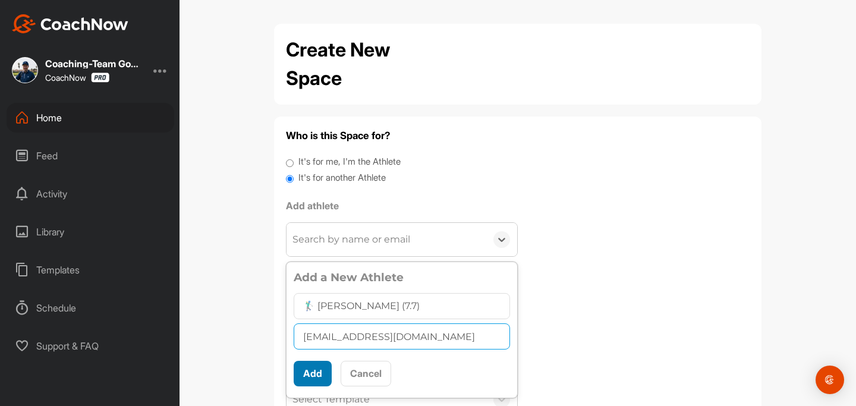
type input "[EMAIL_ADDRESS][DOMAIN_NAME]"
click at [309, 374] on button "Add" at bounding box center [313, 374] width 38 height 26
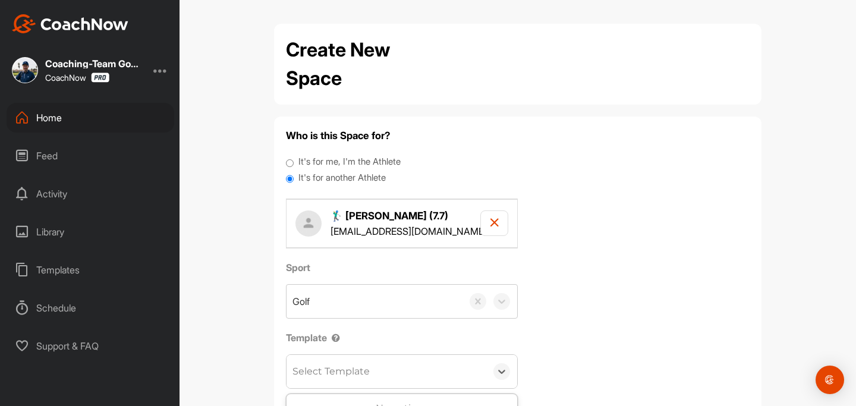
click at [332, 374] on div "Select Template" at bounding box center [330, 371] width 77 height 14
type input "onb"
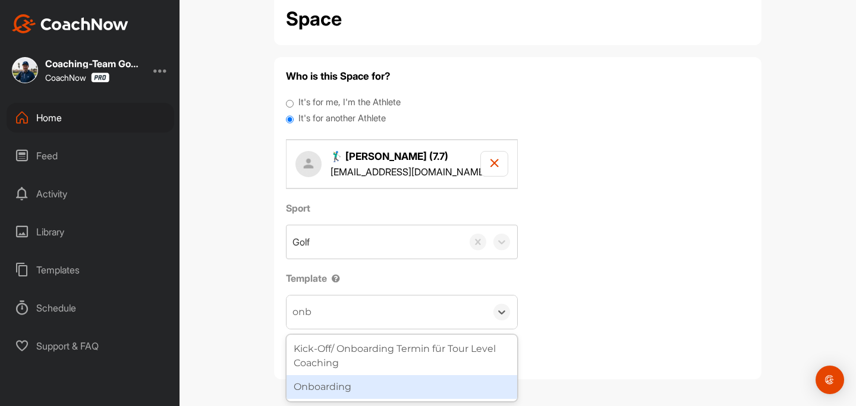
click at [375, 389] on div "Onboarding" at bounding box center [401, 387] width 231 height 24
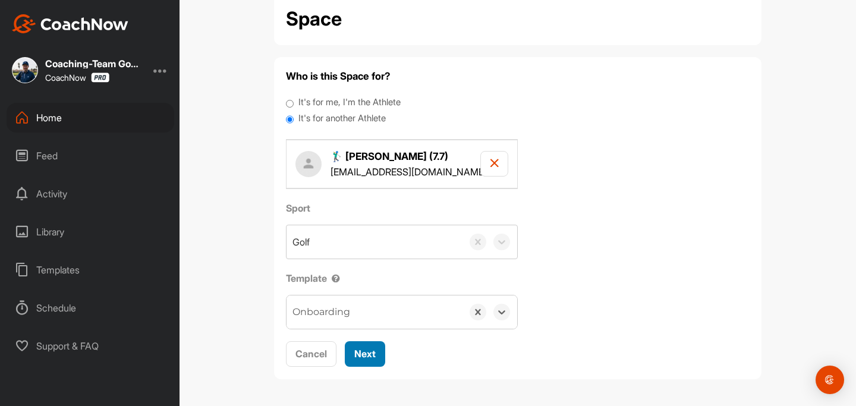
click at [365, 355] on span "Next" at bounding box center [364, 354] width 21 height 12
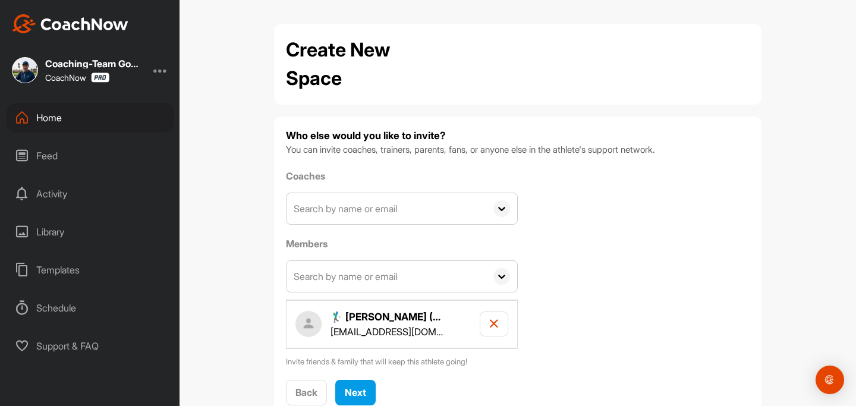
click at [353, 205] on input "text" at bounding box center [386, 208] width 200 height 31
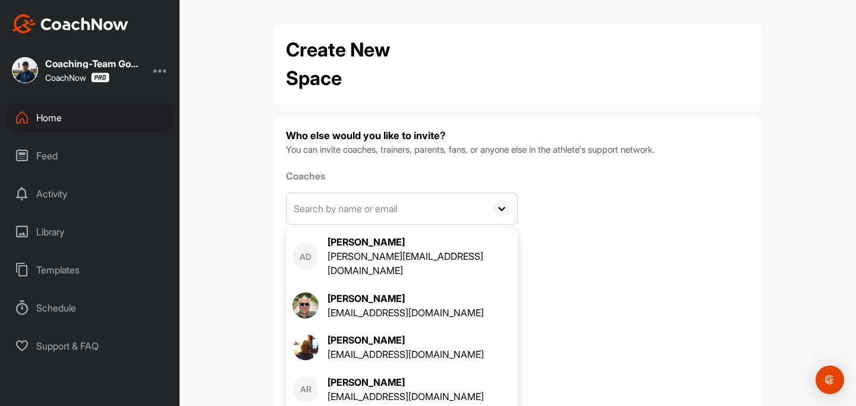
click at [560, 191] on div "Coaches AD Achim Dahlmann dahlmann@pd-partner.de Ahmet Cetintop acetintop@googl…" at bounding box center [518, 268] width 464 height 199
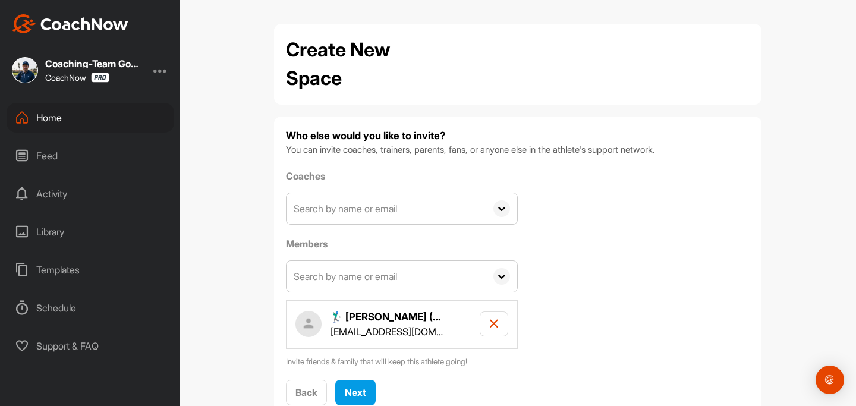
click at [419, 206] on input "text" at bounding box center [386, 208] width 200 height 31
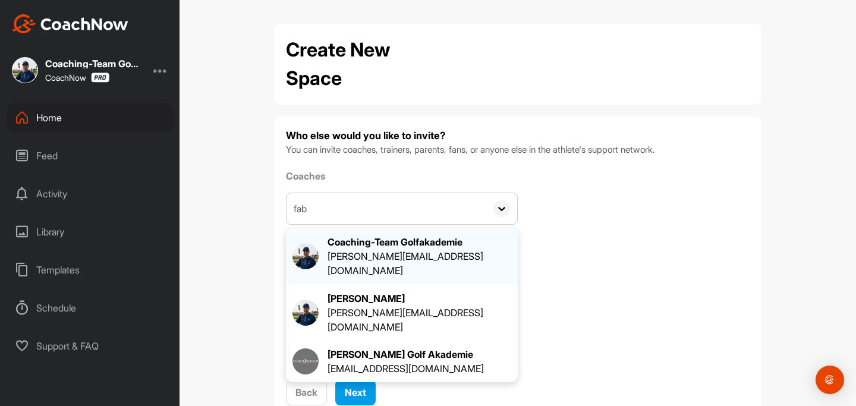
type input "fab"
click at [363, 256] on div "[PERSON_NAME][EMAIL_ADDRESS][DOMAIN_NAME]" at bounding box center [419, 263] width 184 height 29
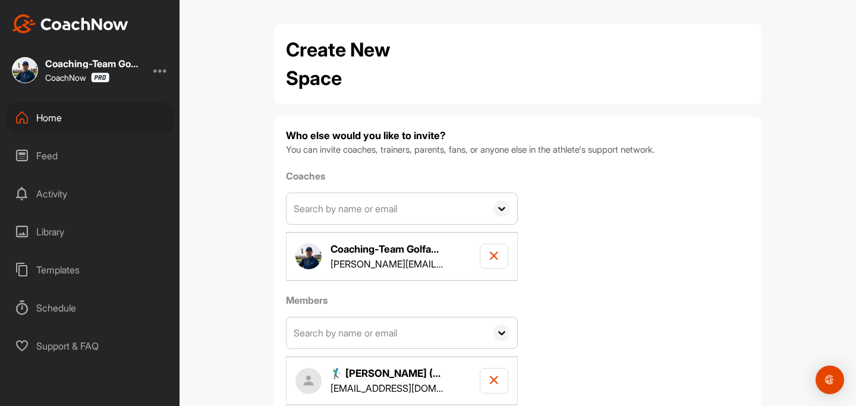
click at [345, 336] on input "text" at bounding box center [386, 332] width 200 height 31
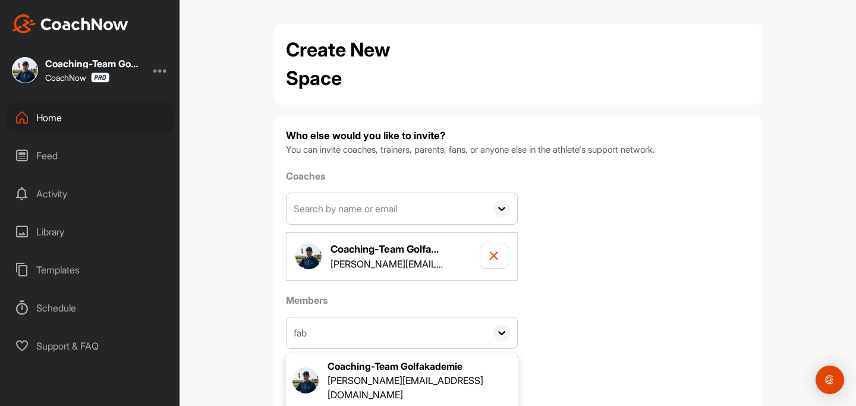
scroll to position [96, 0]
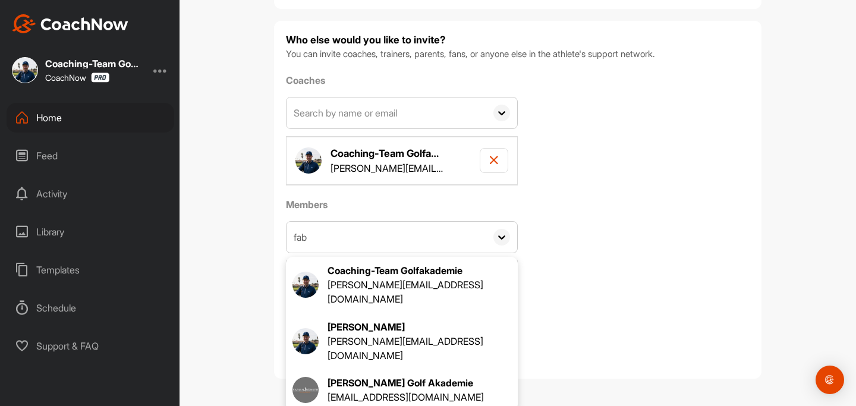
type input "fab"
click at [367, 390] on div "[EMAIL_ADDRESS][DOMAIN_NAME]" at bounding box center [405, 397] width 156 height 14
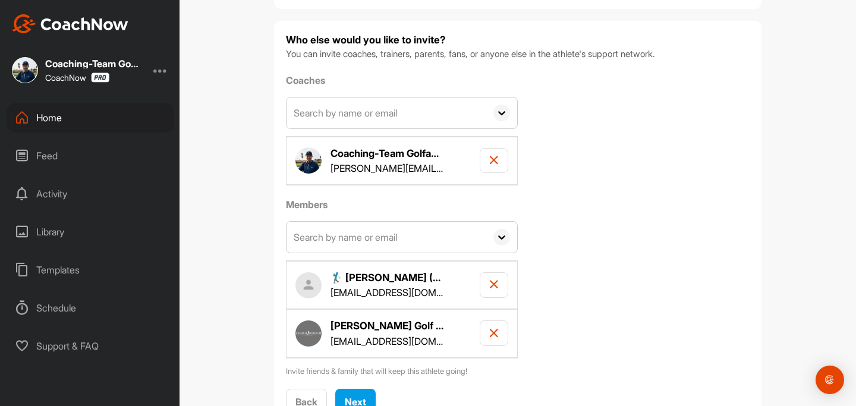
scroll to position [144, 0]
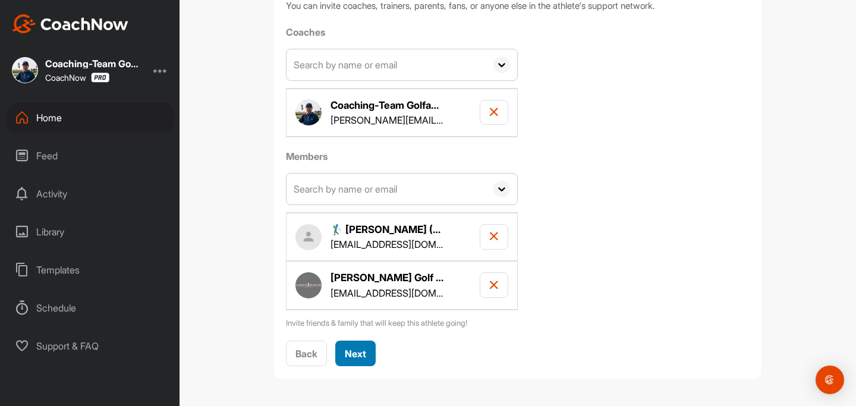
click at [363, 349] on span "Next" at bounding box center [355, 354] width 21 height 12
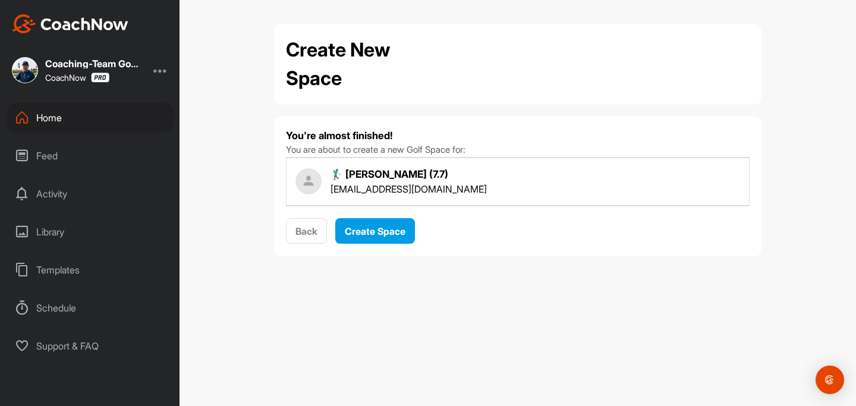
scroll to position [0, 0]
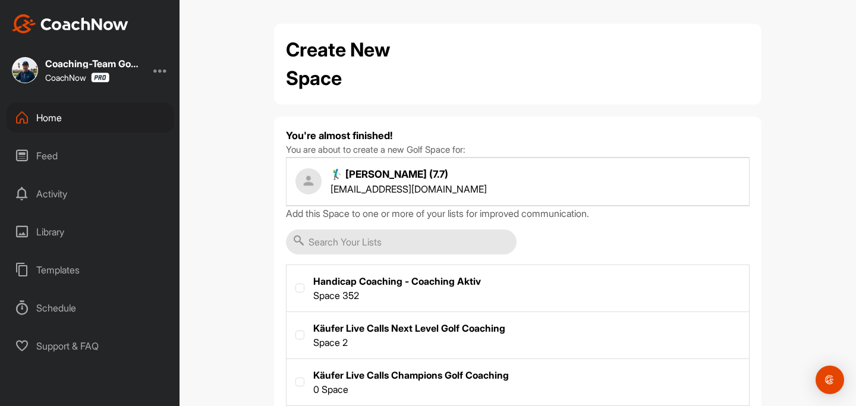
click at [298, 282] on label at bounding box center [517, 287] width 462 height 44
click at [296, 283] on input "checkbox" at bounding box center [295, 283] width 1 height 1
checkbox input "true"
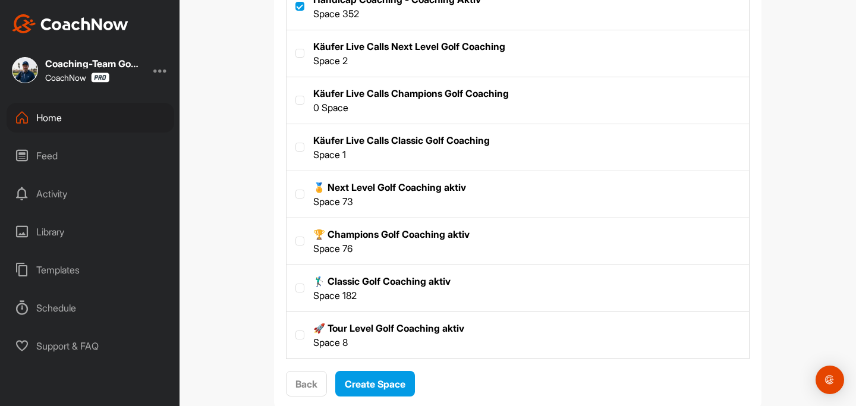
scroll to position [290, 0]
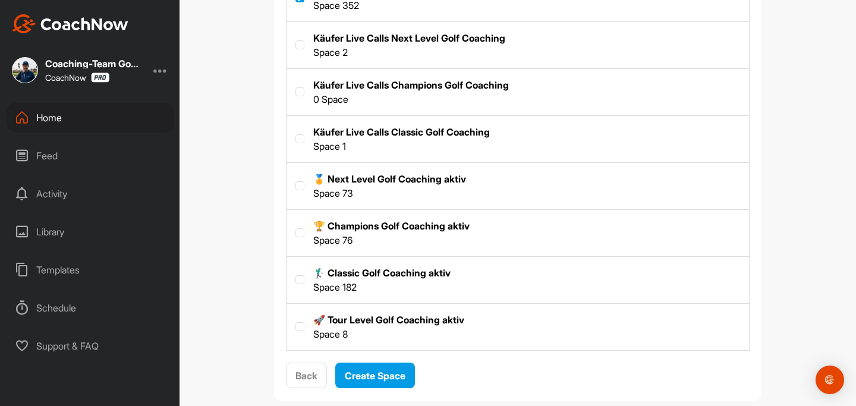
click at [304, 278] on label at bounding box center [517, 279] width 462 height 44
click at [296, 276] on input "checkbox" at bounding box center [295, 275] width 1 height 1
checkbox input "true"
click at [371, 376] on span "Create Space" at bounding box center [375, 376] width 61 height 12
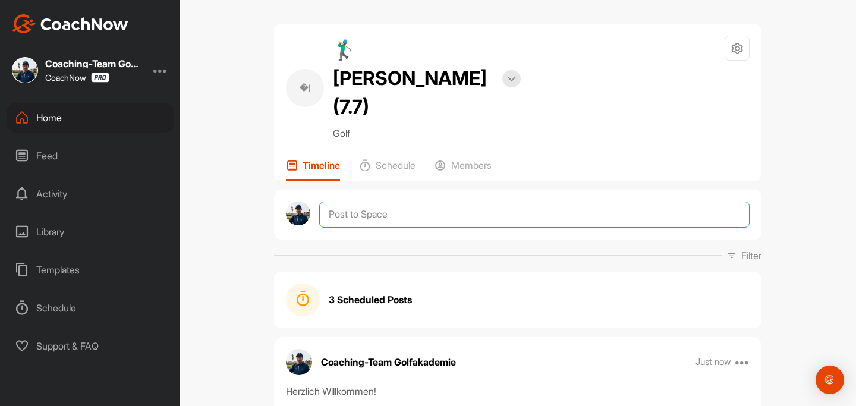
click at [436, 201] on textarea at bounding box center [534, 214] width 430 height 26
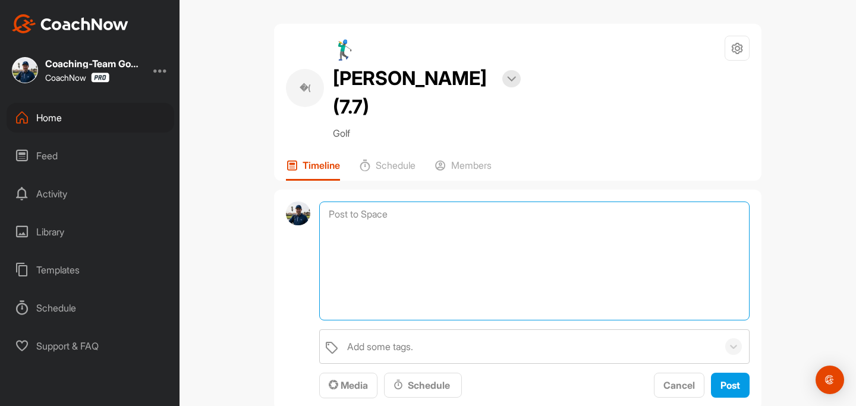
paste textarea "Coaching Notizen Wichtig: Bitte nicht bearbeiten oder löschen, hier trägt nur d…"
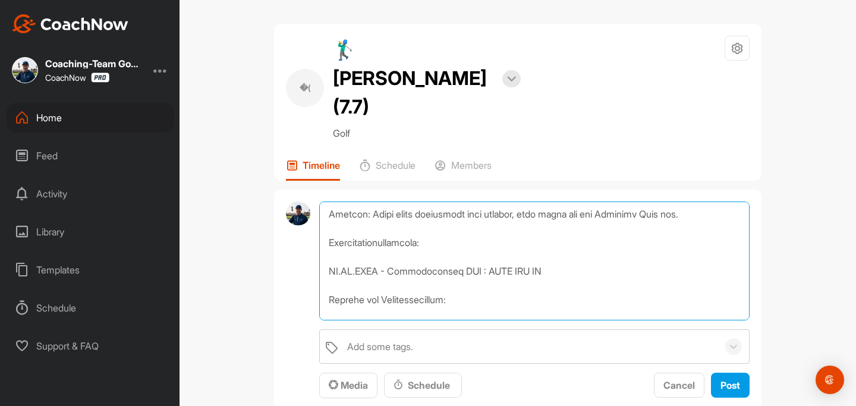
scroll to position [24, 0]
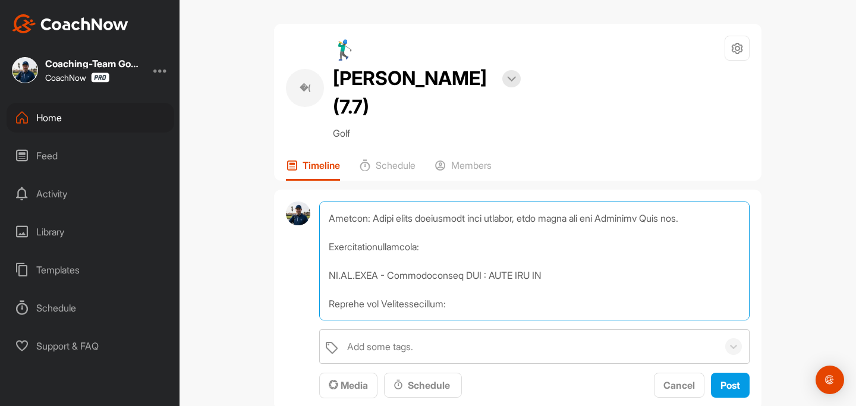
drag, startPoint x: 330, startPoint y: 243, endPoint x: 385, endPoint y: 248, distance: 55.5
click at [385, 248] on textarea at bounding box center [534, 260] width 430 height 119
drag, startPoint x: 392, startPoint y: 250, endPoint x: 505, endPoint y: 254, distance: 113.0
click at [505, 254] on textarea at bounding box center [534, 260] width 430 height 119
paste textarea "* Sommer-Trainingsprogramm: https://fabianbuenker.mykajabi.com/products/sommer-"
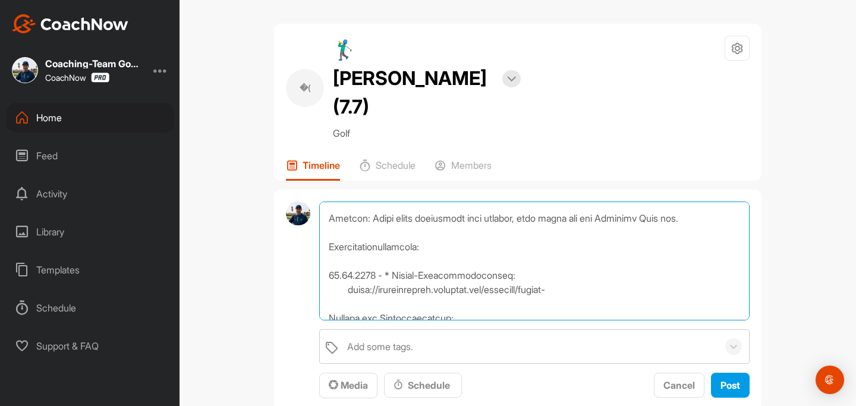
click at [395, 247] on textarea at bounding box center [534, 260] width 430 height 119
click at [341, 270] on textarea at bounding box center [534, 260] width 430 height 119
click at [345, 257] on textarea at bounding box center [534, 260] width 430 height 119
type textarea "Coaching Notizen Wichtig: Bitte nicht bearbeiten oder löschen, hier trägt nur d…"
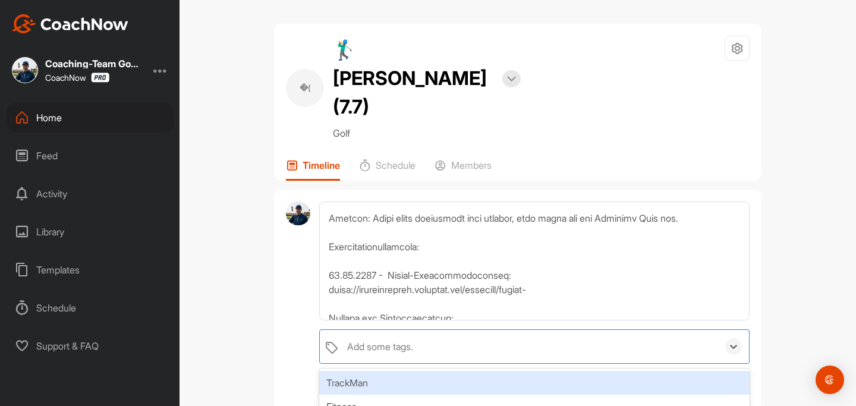
click at [359, 339] on div "Add some tags." at bounding box center [380, 346] width 66 height 14
type input "coaching n"
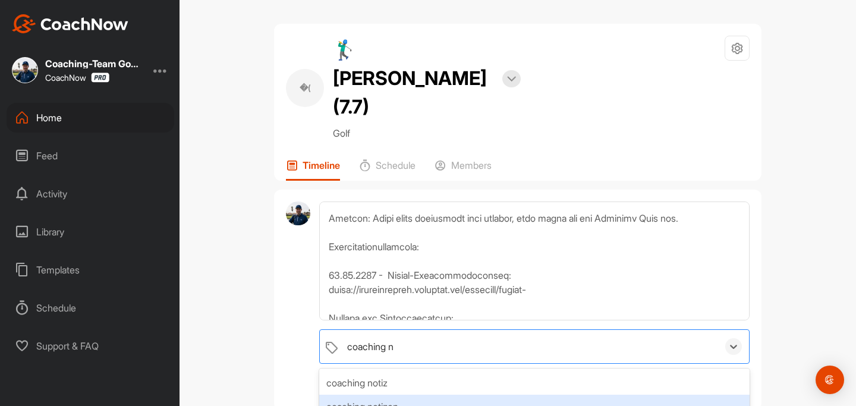
click at [392, 395] on div "coaching notizen" at bounding box center [534, 407] width 430 height 24
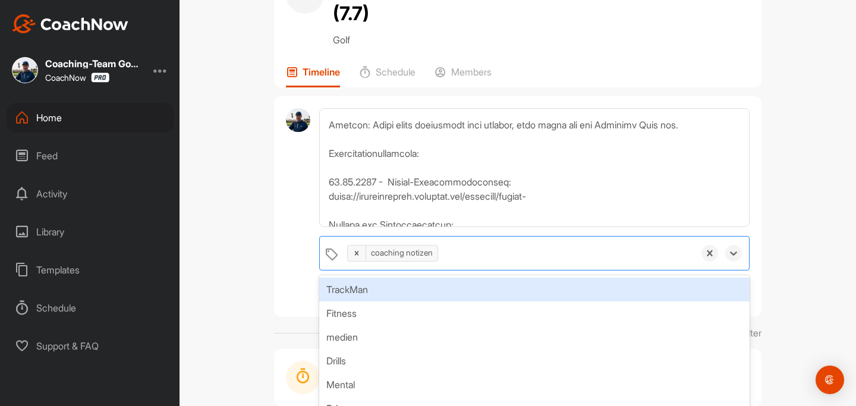
scroll to position [202, 0]
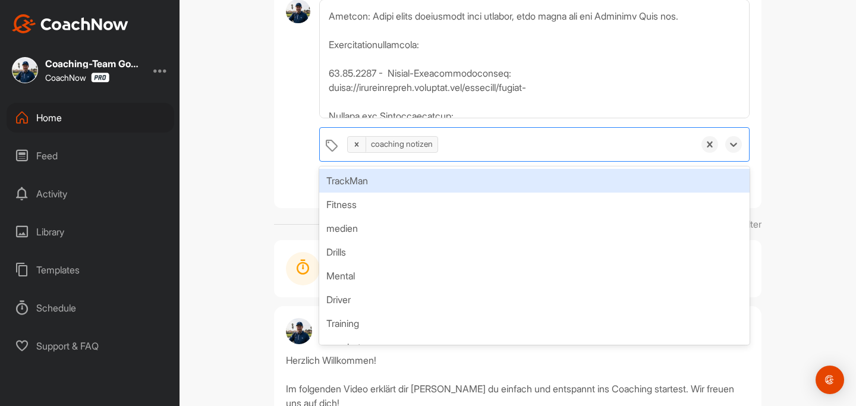
click at [803, 198] on div "�( 🏌‍♂ Philipp Bergt (7.7) Bookings Golf Space Settings Your Notifications Time…" at bounding box center [517, 203] width 676 height 406
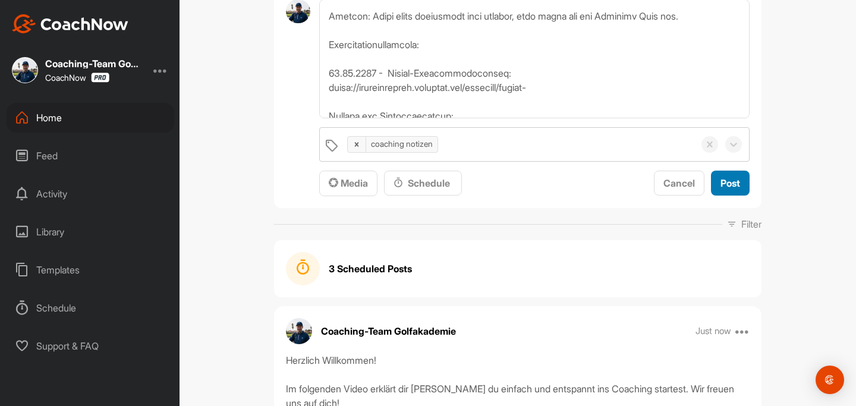
click at [744, 171] on button "Post" at bounding box center [730, 184] width 39 height 26
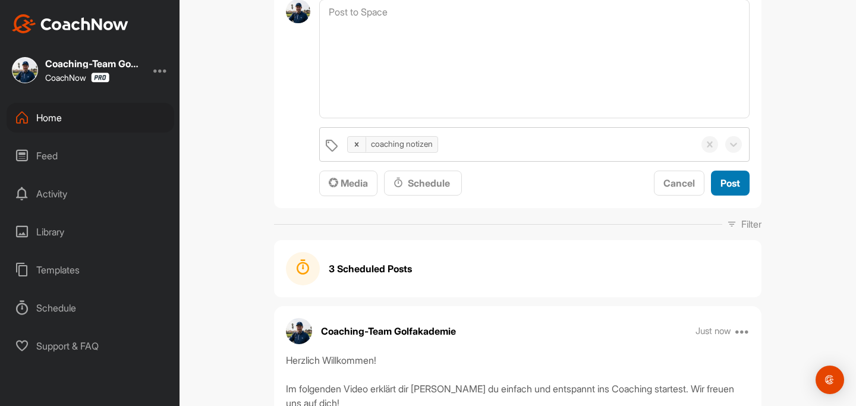
scroll to position [0, 0]
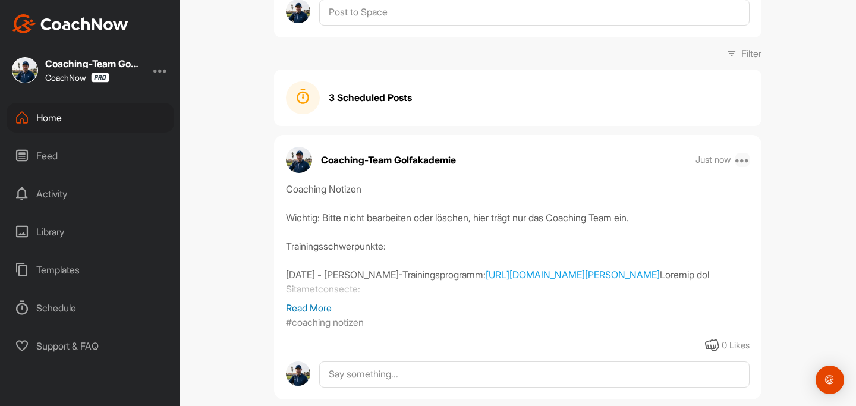
click at [746, 153] on icon at bounding box center [742, 160] width 14 height 14
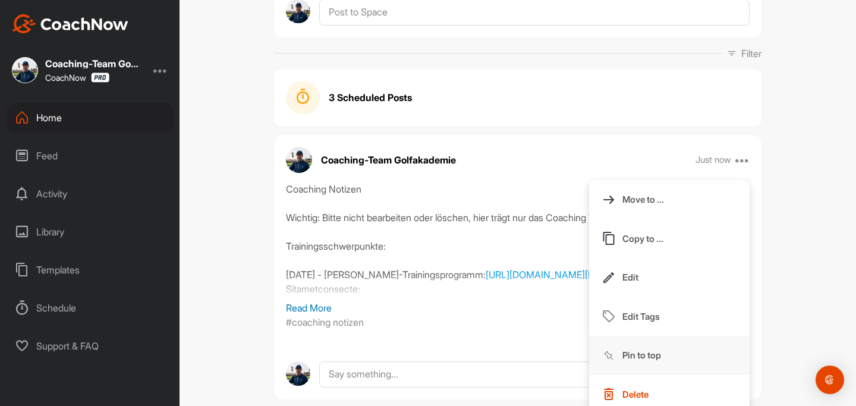
click at [657, 349] on p "Pin to top" at bounding box center [641, 355] width 39 height 12
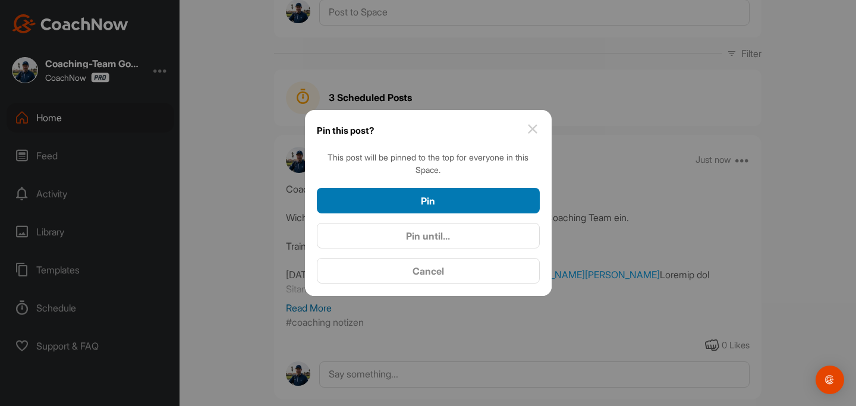
click at [477, 201] on div "Pin" at bounding box center [428, 201] width 204 height 14
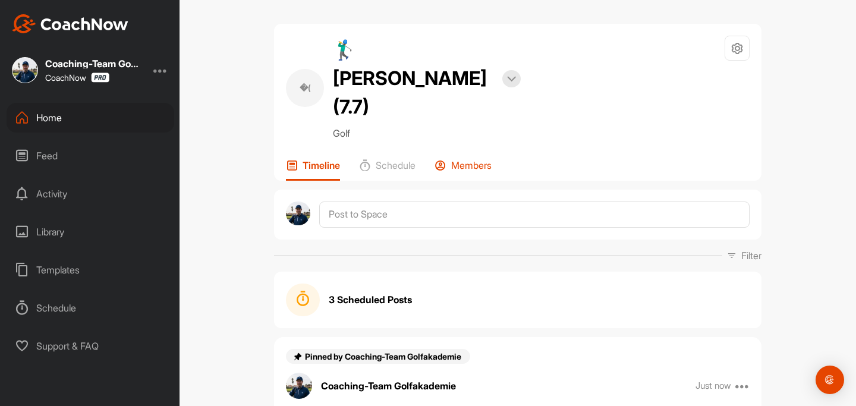
click at [475, 159] on p "Members" at bounding box center [471, 165] width 40 height 12
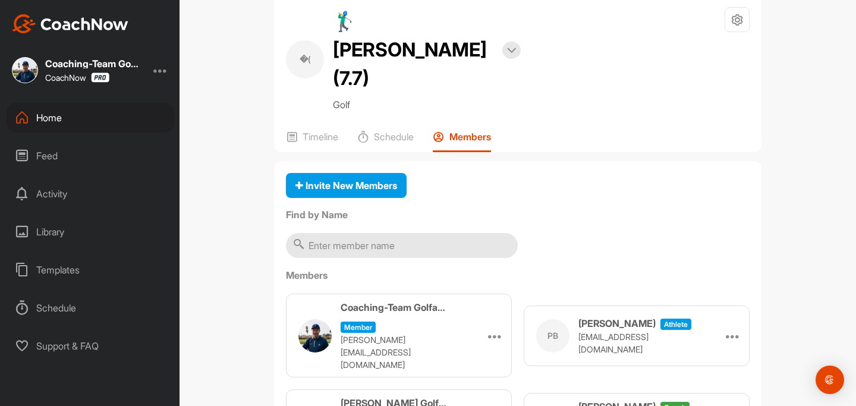
scroll to position [30, 0]
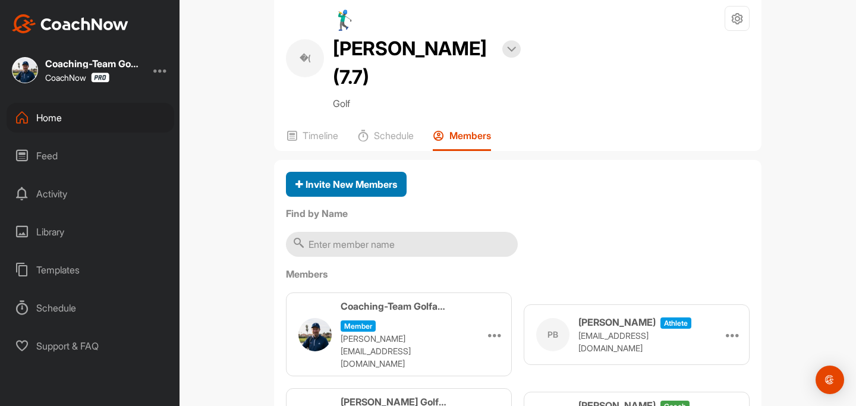
click at [369, 178] on span "Invite New Members" at bounding box center [346, 184] width 102 height 12
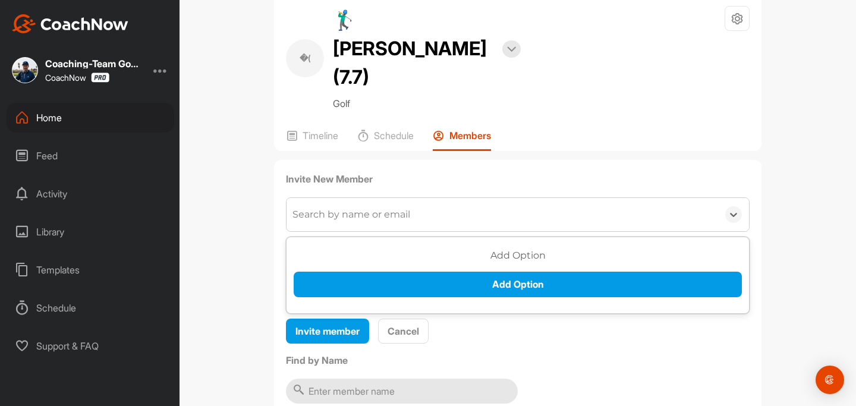
click at [370, 207] on div "Search by name or email" at bounding box center [351, 214] width 118 height 14
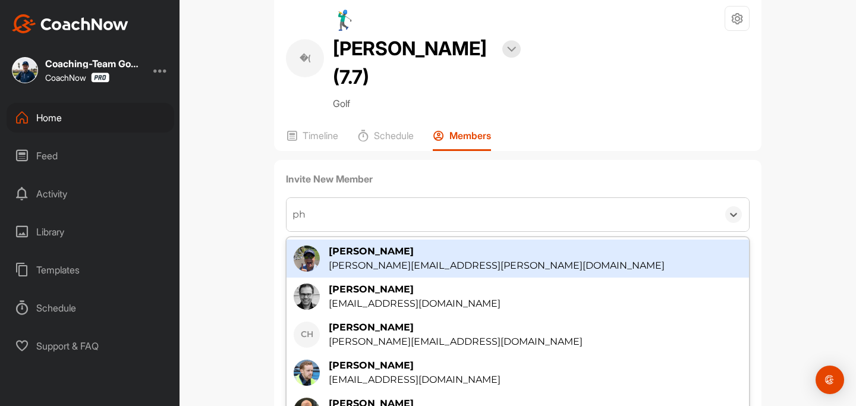
type input "phi"
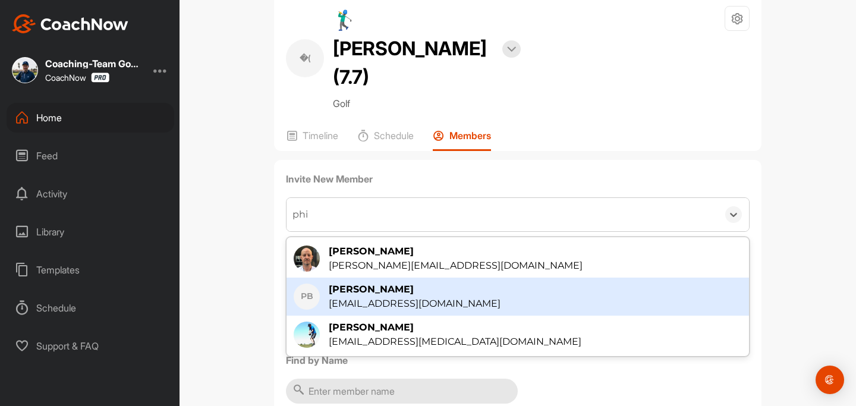
click at [390, 297] on div "[EMAIL_ADDRESS][DOMAIN_NAME]" at bounding box center [415, 304] width 172 height 14
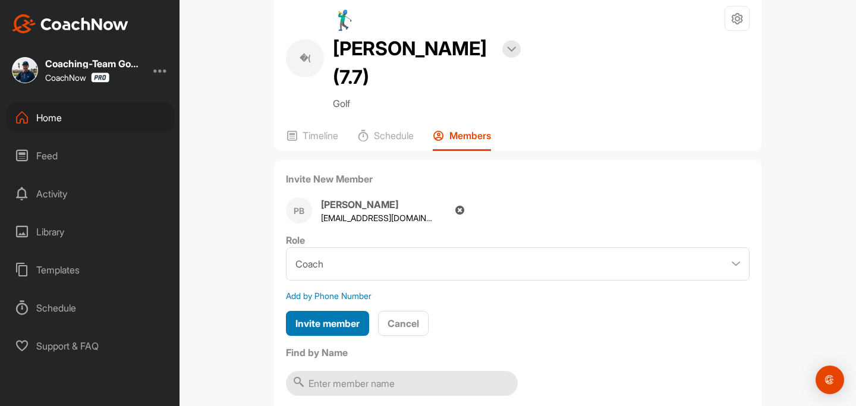
click at [335, 311] on button "Invite member" at bounding box center [327, 324] width 83 height 26
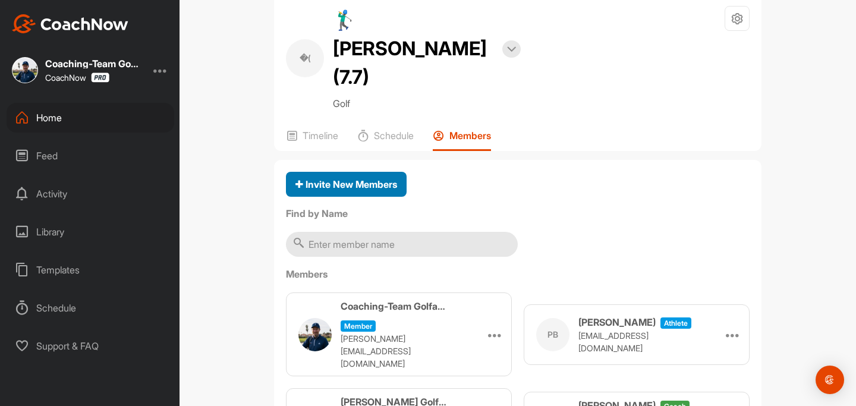
click at [370, 177] on div "Invite New Members" at bounding box center [346, 184] width 102 height 14
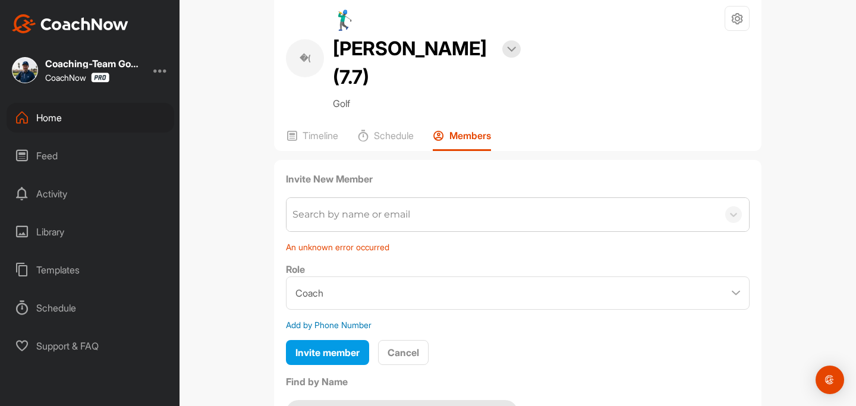
click at [375, 207] on div "Search by name or email" at bounding box center [351, 214] width 118 height 14
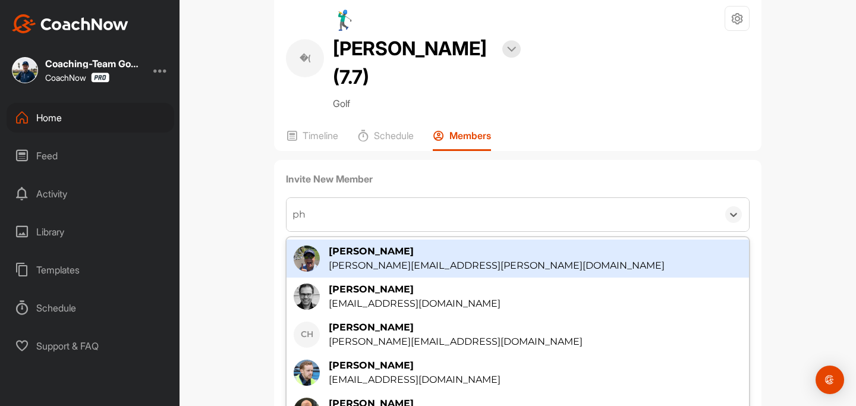
type input "phi"
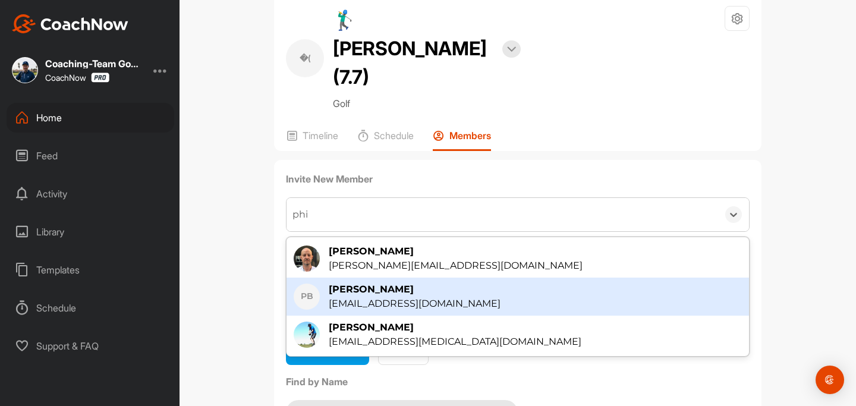
click at [436, 297] on div "[EMAIL_ADDRESS][DOMAIN_NAME]" at bounding box center [415, 304] width 172 height 14
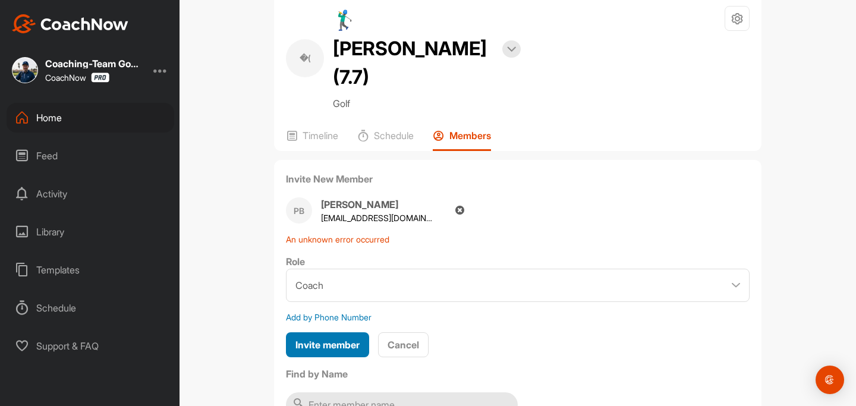
click at [352, 339] on span "Invite member" at bounding box center [327, 345] width 64 height 12
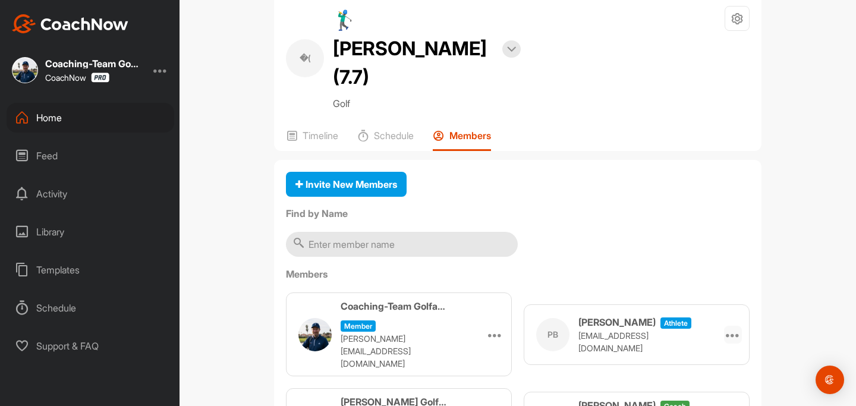
click at [735, 327] on icon at bounding box center [733, 334] width 14 height 14
click at [711, 349] on li "Remove" at bounding box center [713, 367] width 56 height 37
click at [740, 18] on icon at bounding box center [737, 19] width 14 height 14
click at [402, 92] on div "�( 🏌‍♂ Philipp Bergt (7.7) Bookings Golf Space Settings Your Notifications Time…" at bounding box center [517, 72] width 487 height 157
click at [68, 118] on div "Home" at bounding box center [91, 118] width 168 height 30
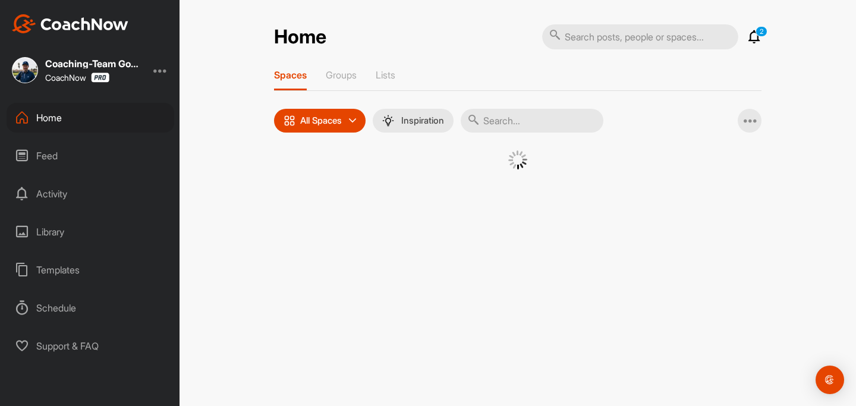
click at [556, 120] on input "text" at bounding box center [532, 121] width 143 height 24
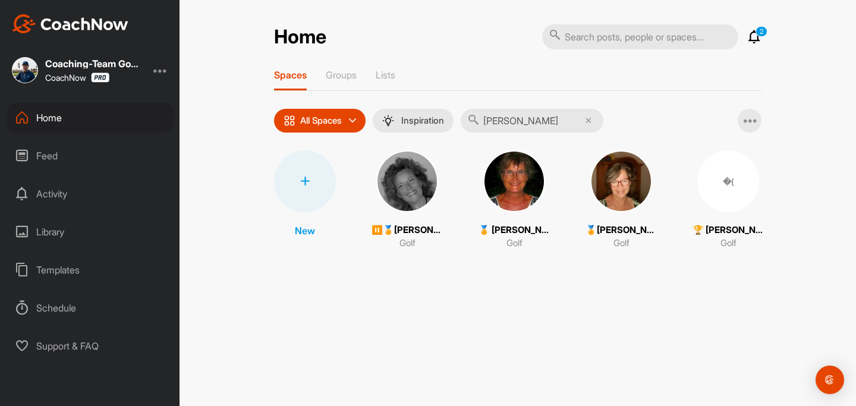
type input "anne"
click at [613, 210] on img at bounding box center [621, 181] width 62 height 62
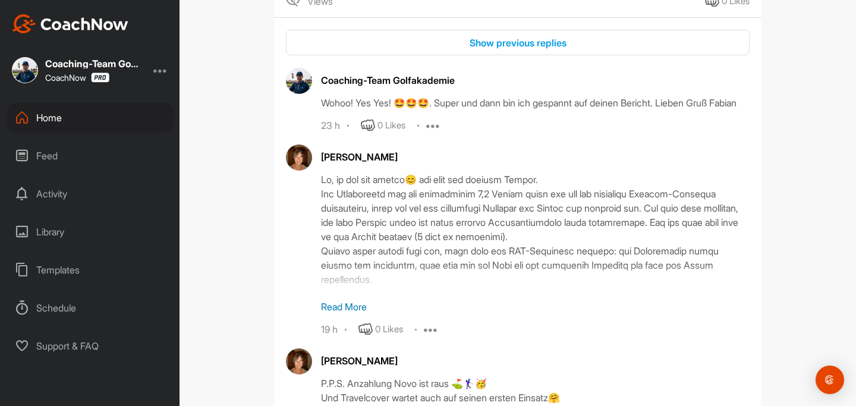
scroll to position [1480, 0]
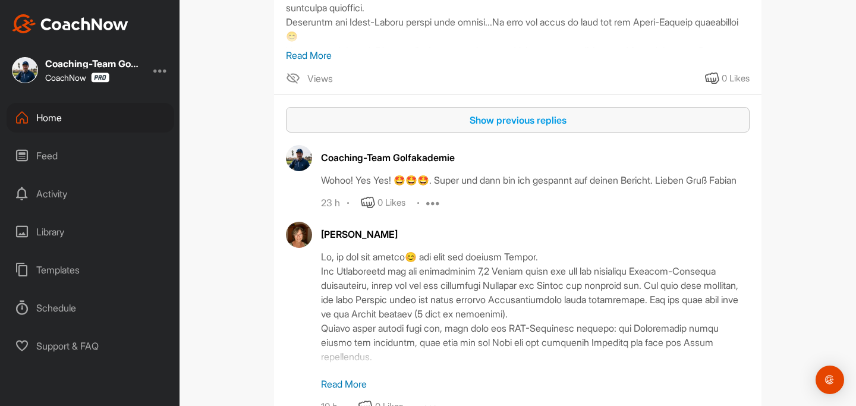
click at [559, 133] on button "Show previous replies" at bounding box center [518, 120] width 464 height 26
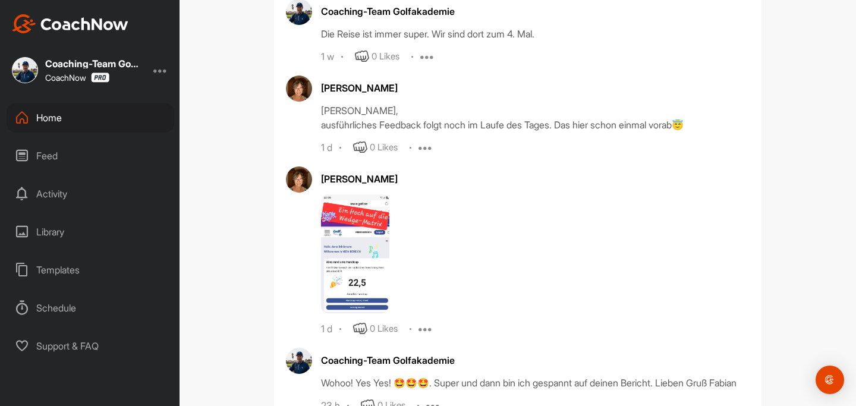
scroll to position [2011, 0]
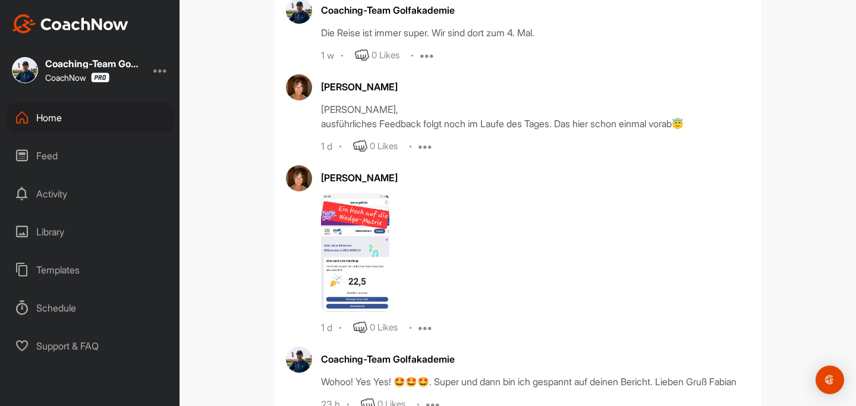
click at [376, 259] on img at bounding box center [355, 252] width 68 height 119
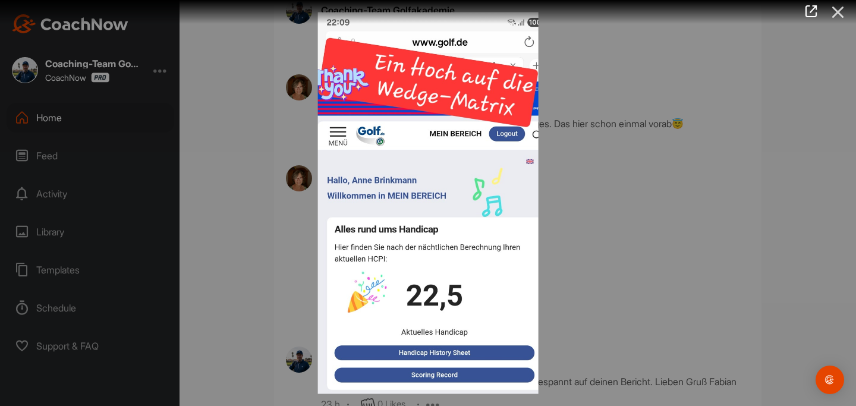
click at [841, 12] on icon at bounding box center [837, 12] width 27 height 22
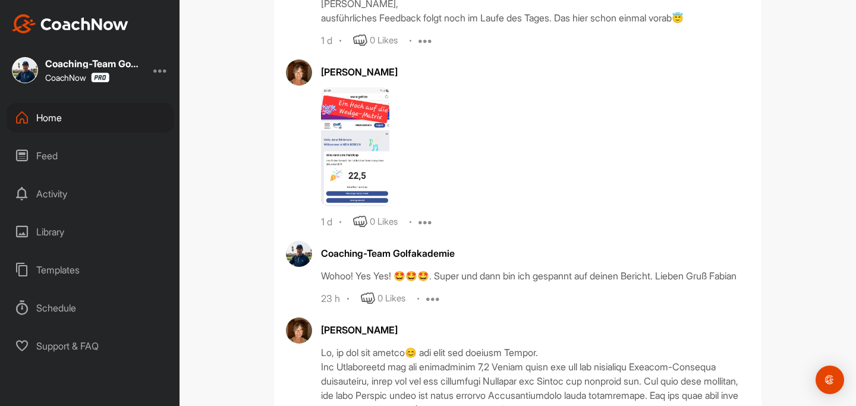
scroll to position [2124, 0]
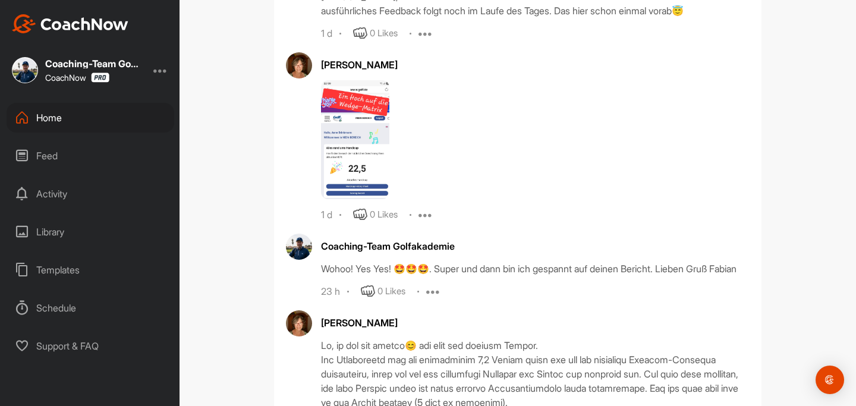
click at [51, 124] on div "Home" at bounding box center [91, 118] width 168 height 30
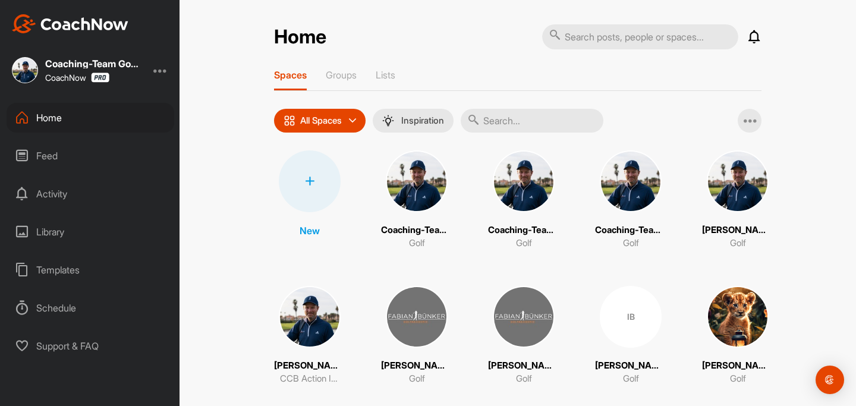
click at [531, 119] on input "text" at bounding box center [532, 121] width 143 height 24
paste input "[PERSON_NAME]"
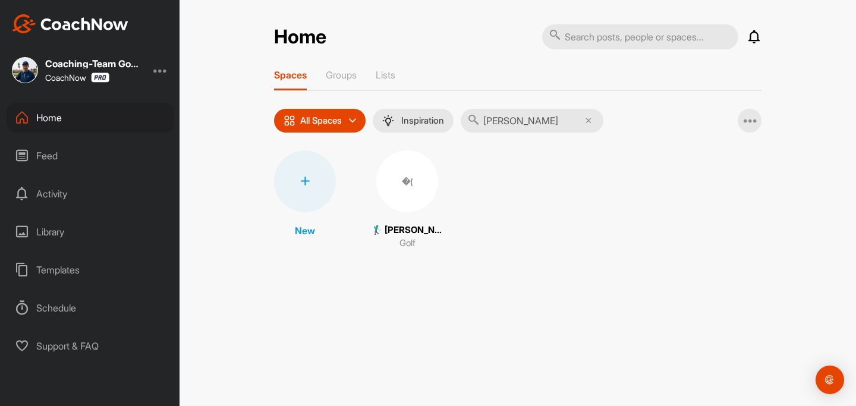
type input "[PERSON_NAME]"
click at [421, 199] on div "�(" at bounding box center [407, 181] width 62 height 62
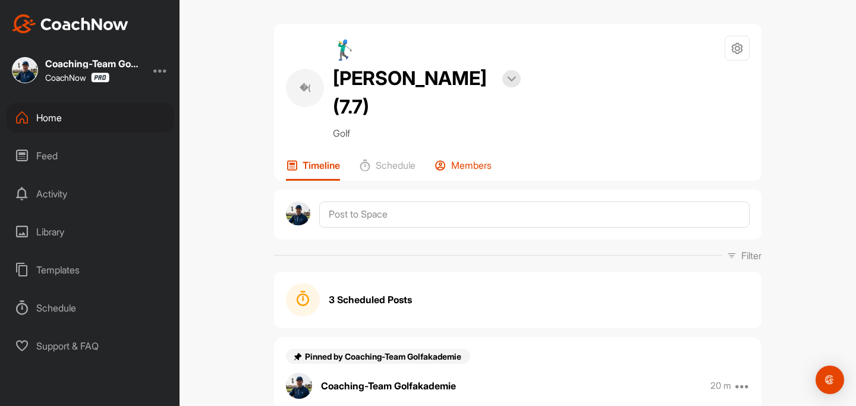
click at [491, 159] on p "Members" at bounding box center [471, 165] width 40 height 12
